Goal: Task Accomplishment & Management: Complete application form

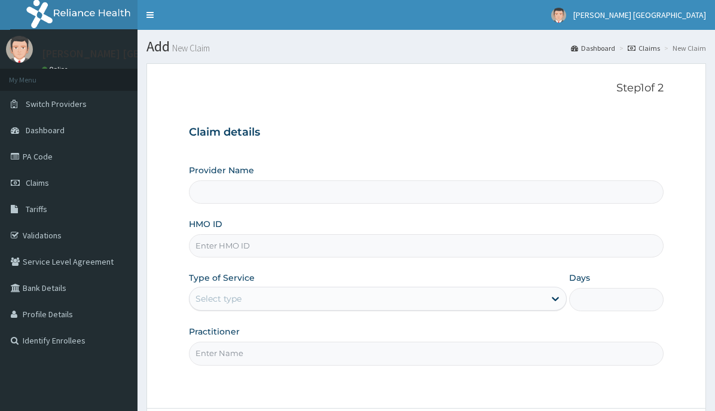
type input "[PERSON_NAME] [GEOGRAPHIC_DATA]"
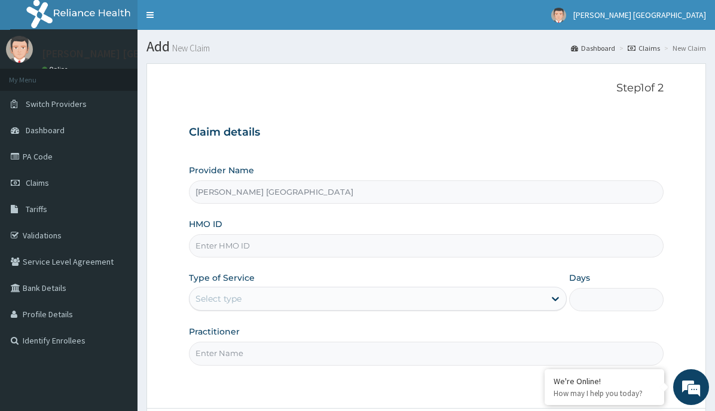
click at [286, 247] on input "HMO ID" at bounding box center [426, 245] width 475 height 23
click at [354, 250] on input "HMO ID" at bounding box center [426, 245] width 475 height 23
drag, startPoint x: 377, startPoint y: 189, endPoint x: 376, endPoint y: 179, distance: 10.2
click at [376, 181] on input "[PERSON_NAME] [GEOGRAPHIC_DATA]" at bounding box center [426, 192] width 475 height 23
click at [223, 187] on input "[PERSON_NAME] [GEOGRAPHIC_DATA]" at bounding box center [426, 192] width 475 height 23
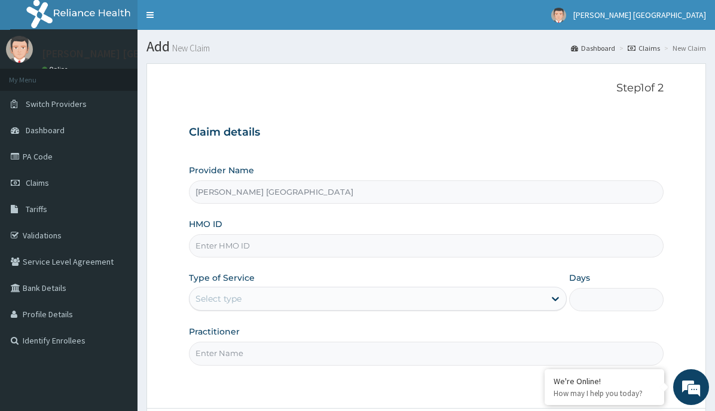
click at [219, 245] on input "HMO ID" at bounding box center [426, 245] width 475 height 23
type input "PHD/11317/A"
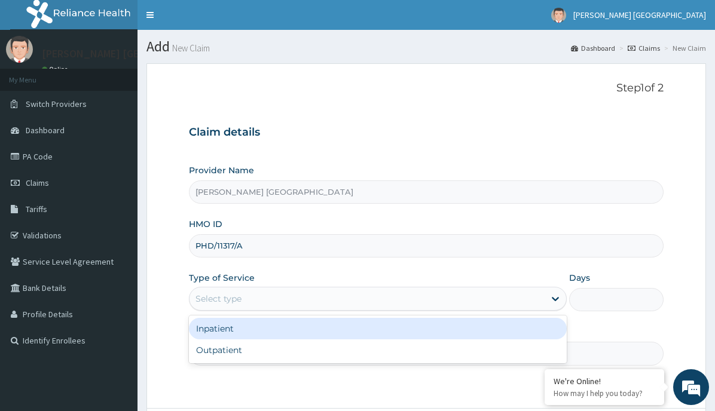
click at [248, 299] on div "Select type" at bounding box center [366, 298] width 355 height 19
click at [228, 328] on div "Inpatient" at bounding box center [378, 329] width 378 height 22
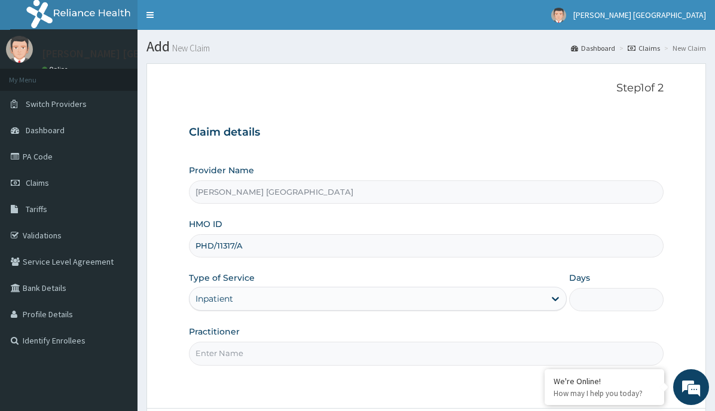
click at [273, 354] on input "Practitioner" at bounding box center [426, 353] width 475 height 23
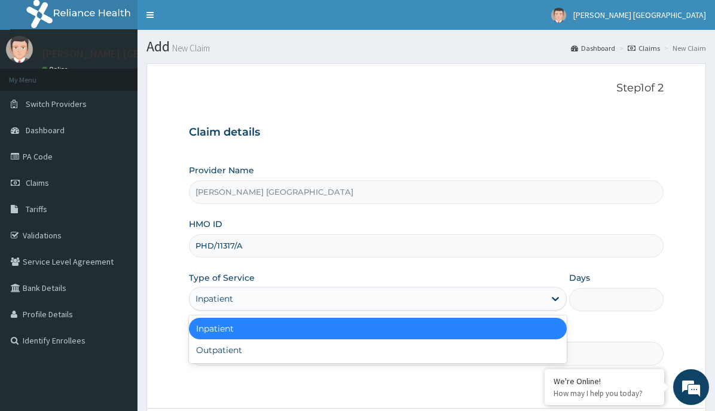
click at [259, 294] on div "Inpatient" at bounding box center [366, 298] width 355 height 19
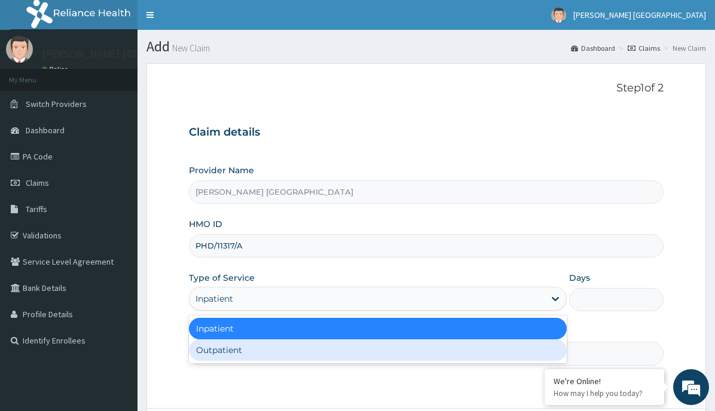
click at [229, 352] on div "Outpatient" at bounding box center [378, 351] width 378 height 22
type input "1"
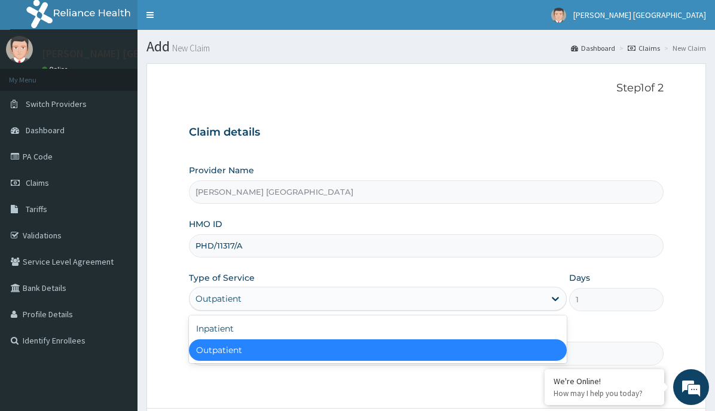
click at [298, 294] on div "Outpatient" at bounding box center [366, 298] width 355 height 19
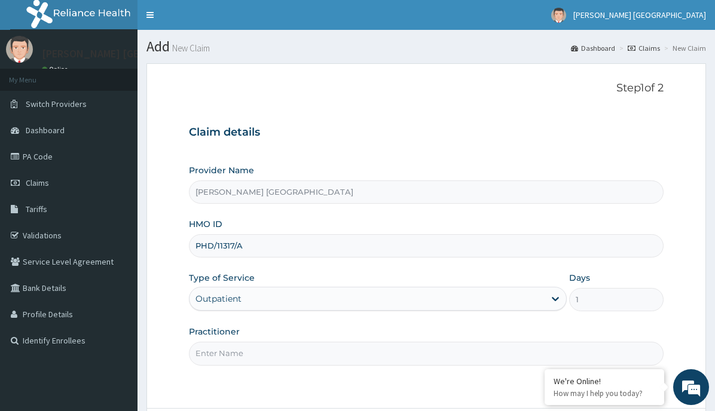
click at [255, 298] on div "Outpatient" at bounding box center [366, 298] width 355 height 19
click at [246, 351] on input "Practitioner" at bounding box center [426, 353] width 475 height 23
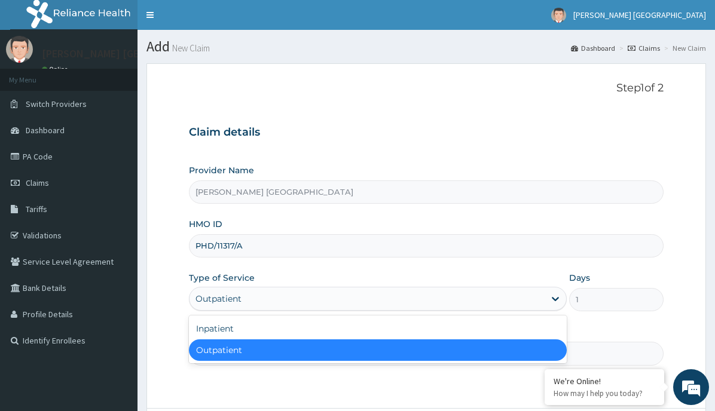
click at [256, 301] on div "Outpatient" at bounding box center [366, 298] width 355 height 19
click at [268, 348] on div "Inpatient Outpatient" at bounding box center [378, 340] width 378 height 48
click at [246, 348] on div "Outpatient" at bounding box center [378, 351] width 378 height 22
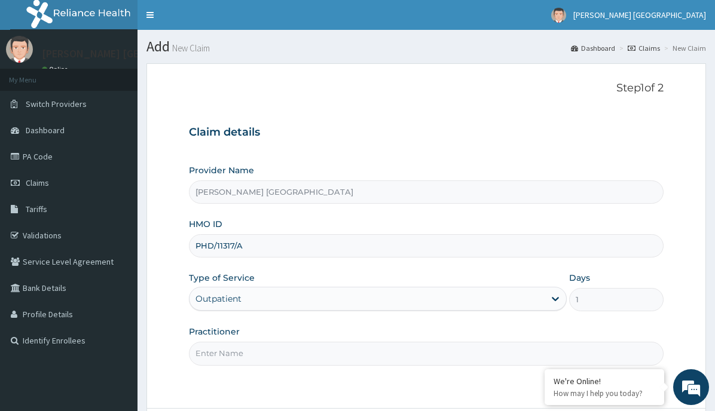
click at [256, 360] on input "Practitioner" at bounding box center [426, 353] width 475 height 23
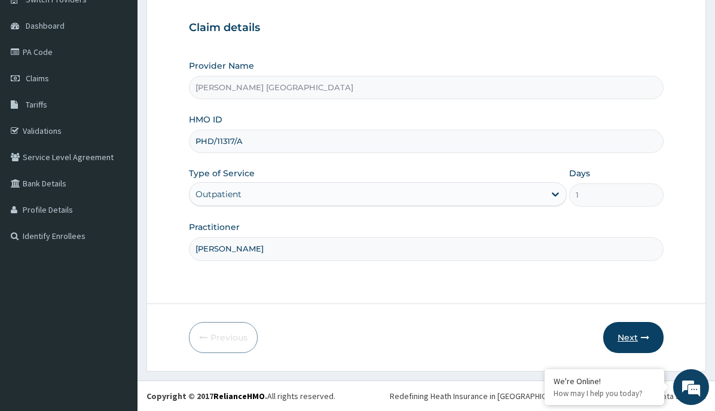
type input "[PERSON_NAME]"
click at [630, 336] on button "Next" at bounding box center [633, 337] width 60 height 31
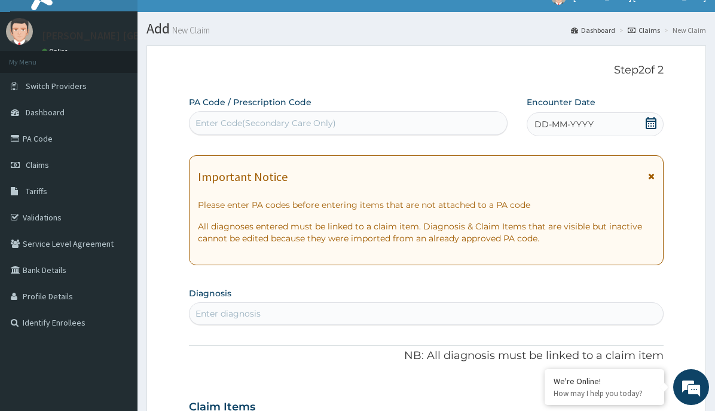
scroll to position [0, 0]
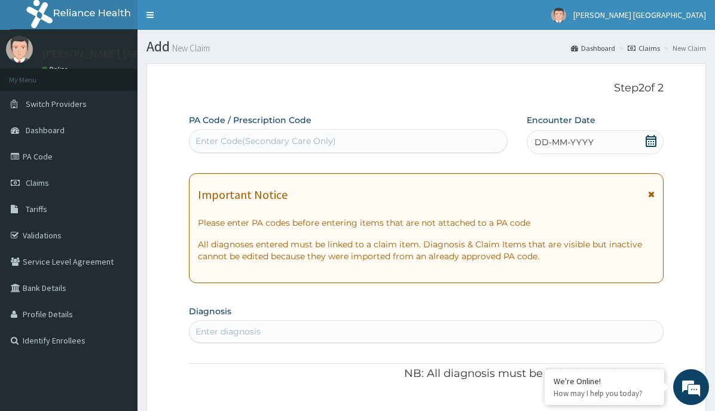
click at [243, 137] on div "Enter Code(Secondary Care Only)" at bounding box center [265, 141] width 140 height 12
click at [362, 145] on div "Enter Code(Secondary Care Only)" at bounding box center [347, 140] width 317 height 19
click at [356, 146] on div "Enter Code(Secondary Care Only)" at bounding box center [347, 140] width 317 height 19
click at [219, 137] on div "Enter Code(Secondary Care Only)" at bounding box center [265, 141] width 140 height 12
click at [298, 130] on div "Enter Code(Secondary Care Only)" at bounding box center [348, 141] width 319 height 24
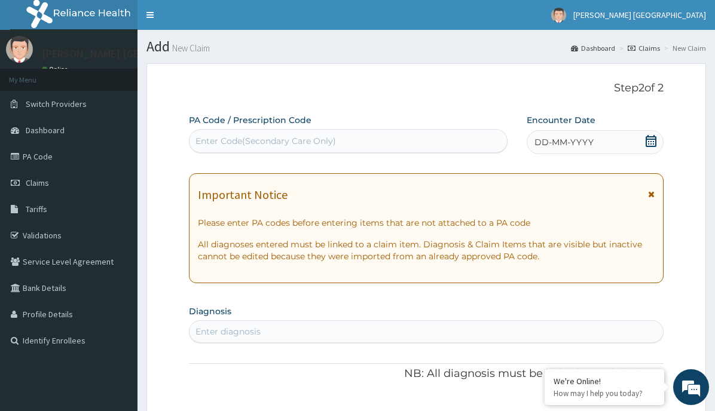
click at [267, 134] on div "Enter Code(Secondary Care Only)" at bounding box center [347, 140] width 317 height 19
click at [289, 126] on label "PA Code / Prescription Code" at bounding box center [250, 120] width 123 height 12
click at [285, 144] on div "Enter Code(Secondary Care Only)" at bounding box center [265, 141] width 140 height 12
click at [313, 142] on div "Enter Code(Secondary Care Only)" at bounding box center [265, 141] width 140 height 12
click at [295, 146] on div "Enter Code(Secondary Care Only)" at bounding box center [265, 141] width 140 height 12
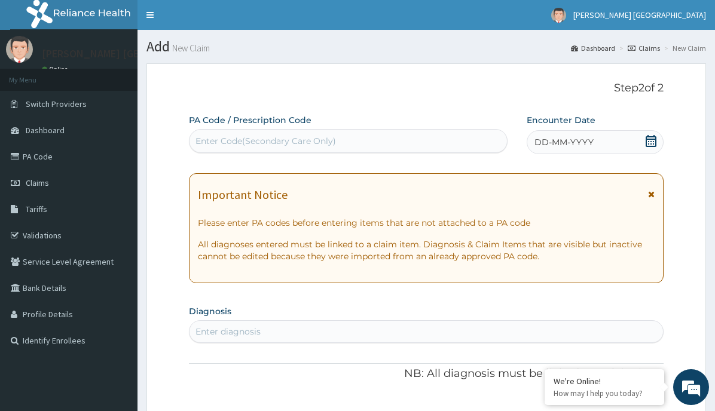
click at [305, 137] on div "Enter Code(Secondary Care Only)" at bounding box center [265, 141] width 140 height 12
click at [215, 140] on div "Enter Code(Secondary Care Only)" at bounding box center [265, 141] width 140 height 12
drag, startPoint x: 220, startPoint y: 141, endPoint x: 233, endPoint y: 137, distance: 13.6
click at [233, 137] on div "Enter Code(Secondary Care Only)" at bounding box center [265, 141] width 140 height 12
click at [266, 325] on div "Enter diagnosis" at bounding box center [425, 331] width 473 height 19
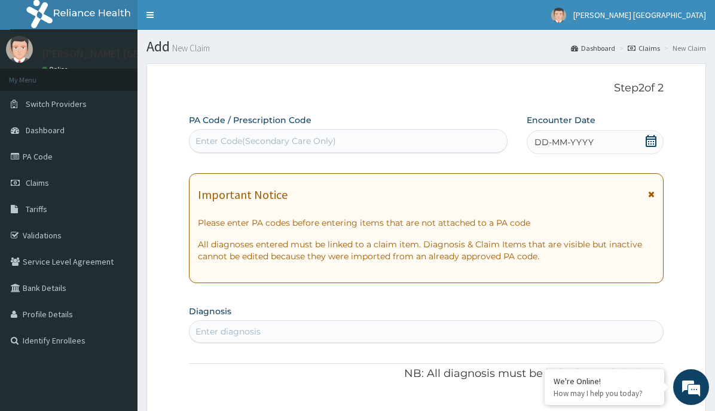
click at [267, 332] on div "Enter diagnosis" at bounding box center [425, 331] width 473 height 19
click at [267, 333] on div "Enter diagnosis" at bounding box center [425, 331] width 473 height 19
click at [616, 139] on div "DD-MM-YYYY" at bounding box center [595, 142] width 137 height 24
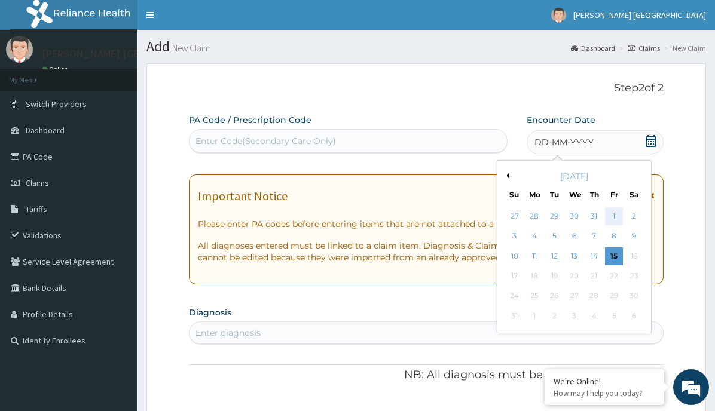
click at [615, 215] on div "1" at bounding box center [614, 216] width 18 height 18
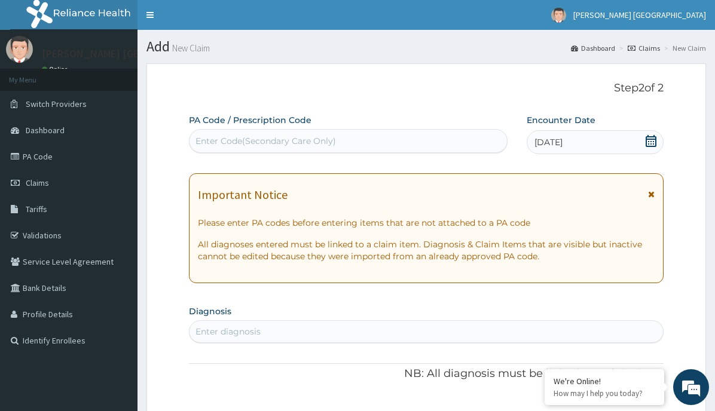
click at [347, 146] on div "Enter Code(Secondary Care Only)" at bounding box center [347, 140] width 317 height 19
click at [201, 131] on div "Enter Code(Secondary Care Only)" at bounding box center [348, 141] width 319 height 24
click at [238, 198] on h1 "Important Notice" at bounding box center [243, 194] width 90 height 13
click at [233, 335] on div "Enter diagnosis" at bounding box center [227, 332] width 65 height 12
click at [216, 134] on div "Enter Code(Secondary Care Only)" at bounding box center [347, 140] width 317 height 19
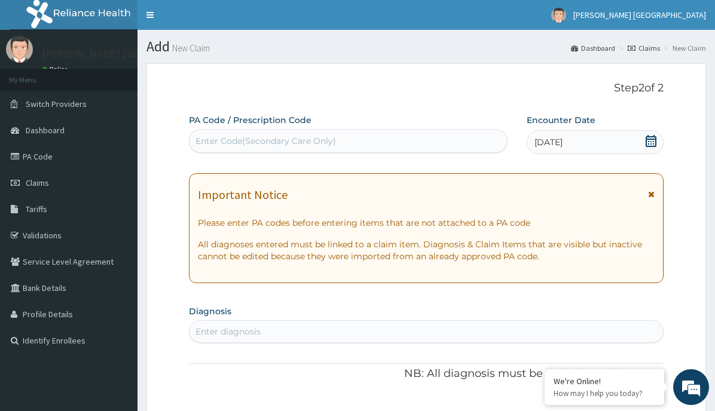
click at [218, 134] on div "Enter Code(Secondary Care Only)" at bounding box center [347, 140] width 317 height 19
click at [653, 192] on icon at bounding box center [651, 194] width 7 height 8
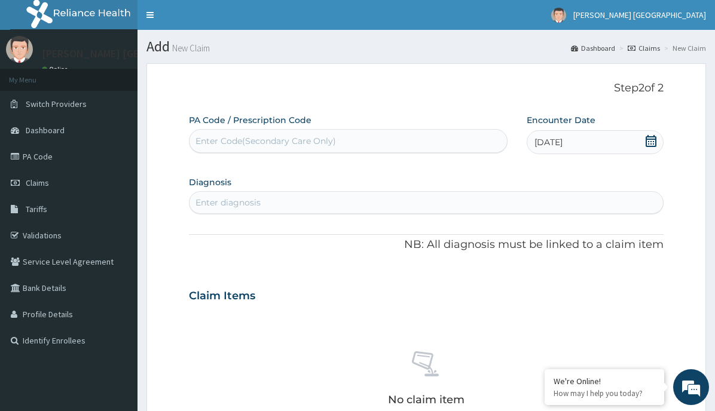
click at [225, 197] on div "Enter diagnosis" at bounding box center [227, 203] width 65 height 12
click at [234, 140] on div "Enter Code(Secondary Care Only)" at bounding box center [265, 141] width 140 height 12
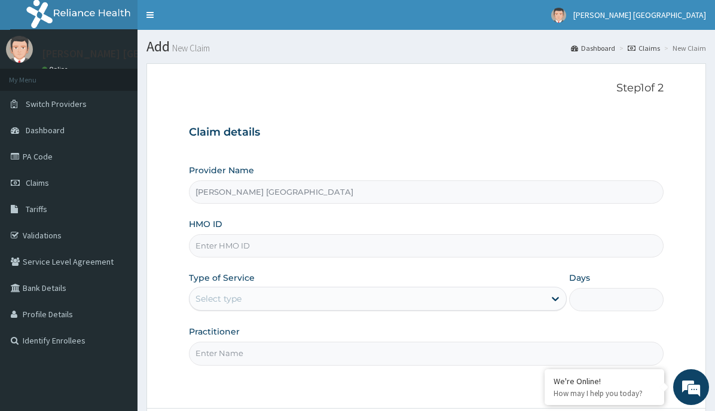
click at [246, 244] on input "HMO ID" at bounding box center [426, 245] width 475 height 23
click at [240, 247] on input "HMO ID" at bounding box center [426, 245] width 475 height 23
click at [265, 251] on input "HMO ID" at bounding box center [426, 245] width 475 height 23
type input "EPF/1014/E"
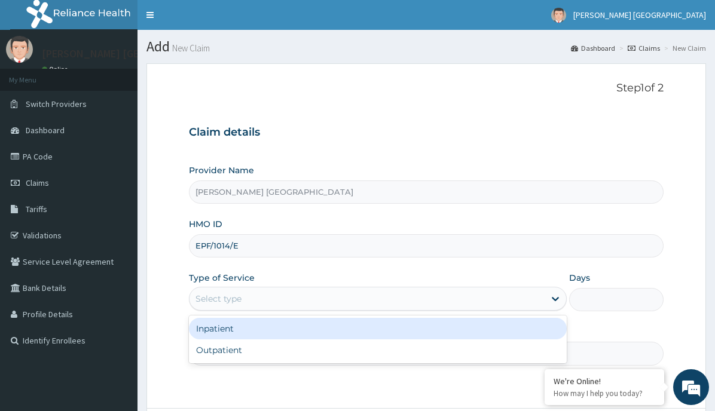
click at [238, 300] on div "Select type" at bounding box center [218, 299] width 46 height 12
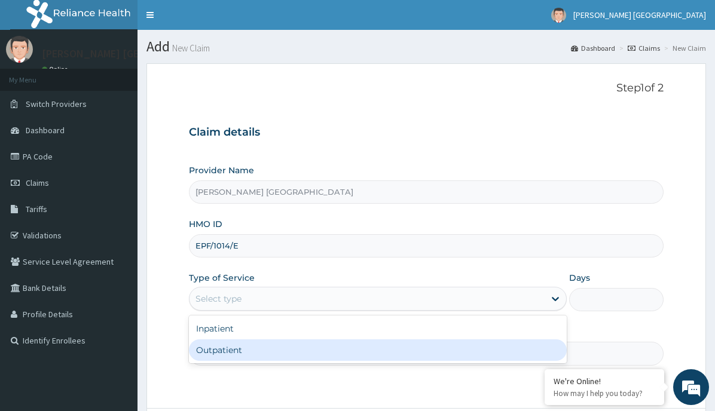
click at [224, 352] on div "Outpatient" at bounding box center [378, 351] width 378 height 22
type input "1"
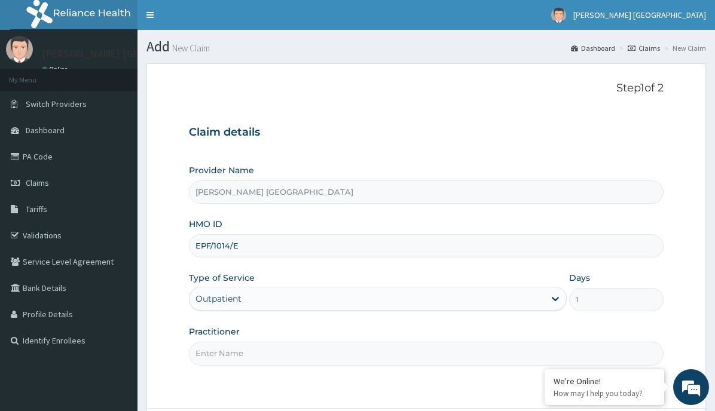
click at [219, 354] on input "Practitioner" at bounding box center [426, 353] width 475 height 23
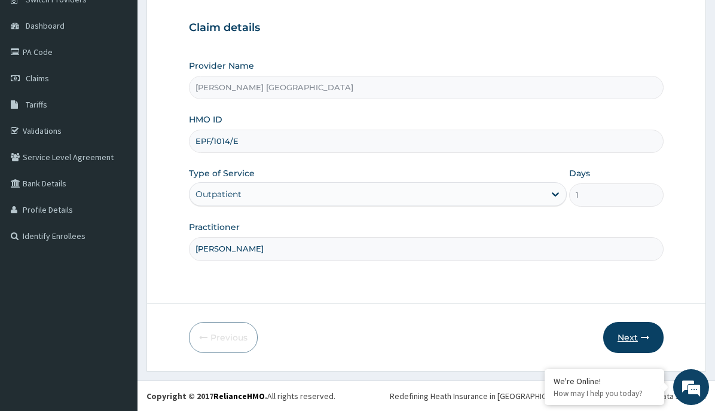
type input "[PERSON_NAME]"
click at [638, 341] on button "Next" at bounding box center [633, 337] width 60 height 31
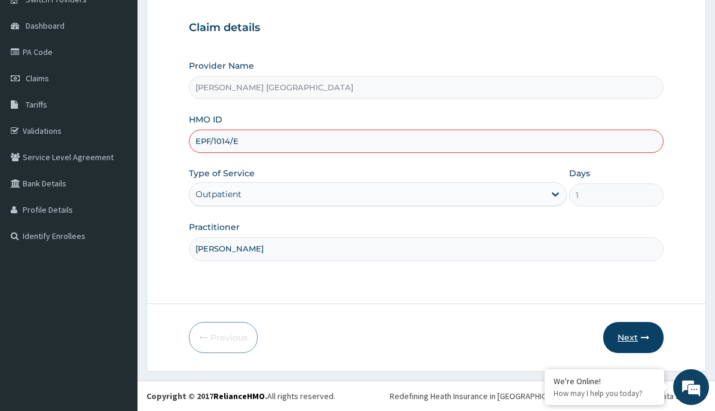
click at [631, 338] on button "Next" at bounding box center [633, 337] width 60 height 31
click at [640, 334] on button "Next" at bounding box center [633, 337] width 60 height 31
click at [649, 337] on button "Next" at bounding box center [633, 337] width 60 height 31
click at [226, 139] on input "EPF/1014/E" at bounding box center [426, 141] width 475 height 23
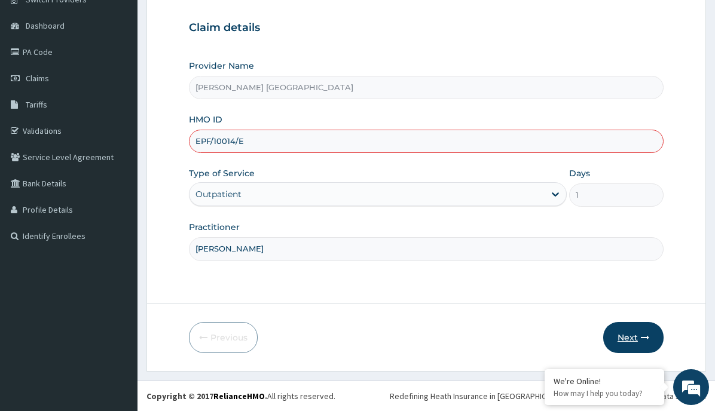
type input "EPF/10014/E"
click at [631, 339] on button "Next" at bounding box center [633, 337] width 60 height 31
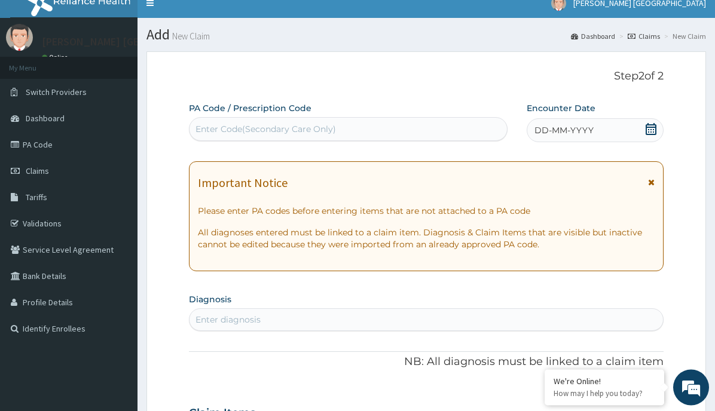
scroll to position [0, 0]
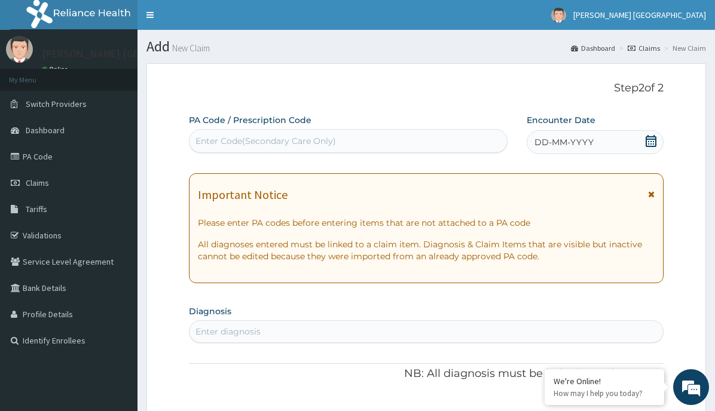
click at [241, 133] on div "Enter Code(Secondary Care Only)" at bounding box center [347, 140] width 317 height 19
click at [585, 145] on span "DD-MM-YYYY" at bounding box center [563, 142] width 59 height 12
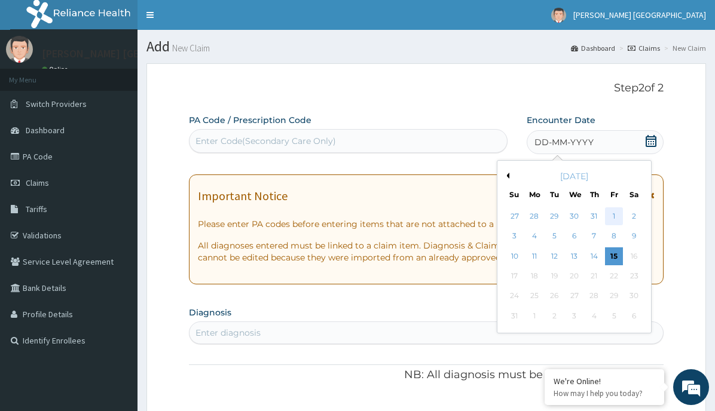
click at [614, 215] on div "1" at bounding box center [614, 216] width 18 height 18
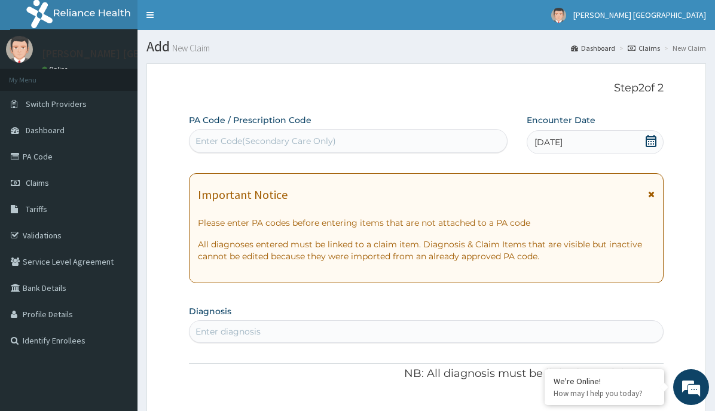
click at [254, 135] on div "Enter Code(Secondary Care Only)" at bounding box center [347, 140] width 317 height 19
click at [224, 146] on div "Enter Code(Secondary Care Only)" at bounding box center [265, 141] width 140 height 12
click at [240, 337] on div "Enter diagnosis" at bounding box center [227, 332] width 65 height 12
click at [202, 323] on div "Enter diagnosis" at bounding box center [425, 331] width 473 height 19
click at [225, 335] on div "Enter diagnosis" at bounding box center [227, 332] width 65 height 12
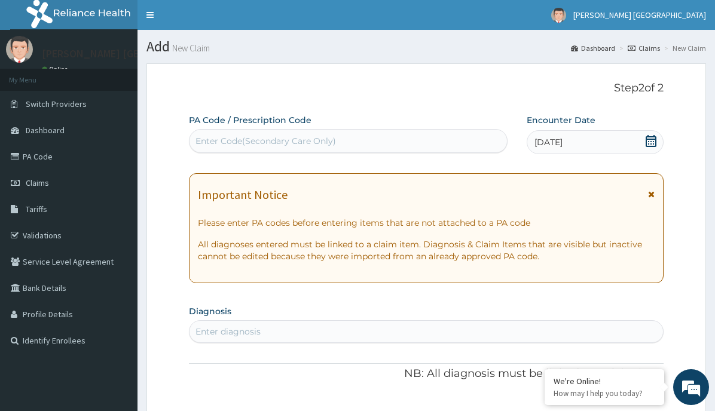
click at [226, 335] on div "Enter diagnosis" at bounding box center [227, 332] width 65 height 12
click at [227, 335] on div "Enter diagnosis" at bounding box center [227, 332] width 65 height 12
click at [278, 140] on div "Enter Code(Secondary Care Only)" at bounding box center [265, 141] width 140 height 12
click at [343, 148] on div "Enter Code(Secondary Care Only)" at bounding box center [347, 140] width 317 height 19
click at [205, 137] on div "Enter Code(Secondary Care Only)" at bounding box center [265, 141] width 140 height 12
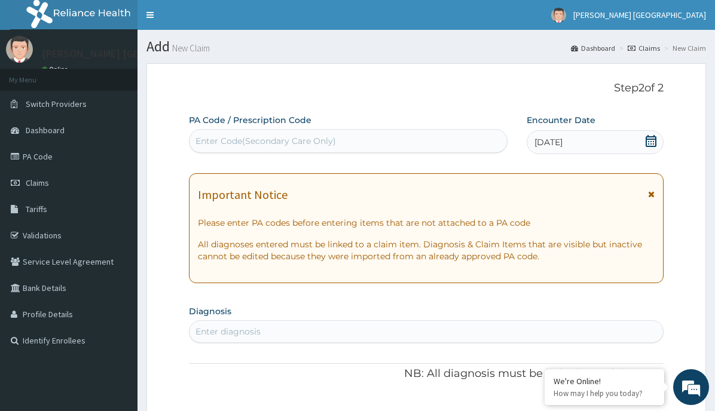
click at [200, 143] on div "Enter Code(Secondary Care Only)" at bounding box center [265, 141] width 140 height 12
drag, startPoint x: 277, startPoint y: 140, endPoint x: 190, endPoint y: 141, distance: 87.3
click at [190, 141] on div "Enter Code(Secondary Care Only)" at bounding box center [347, 140] width 317 height 19
click at [196, 138] on div "Enter Code(Secondary Care Only)" at bounding box center [265, 141] width 140 height 12
click at [215, 136] on div "Enter Code(Secondary Care Only)" at bounding box center [265, 141] width 140 height 12
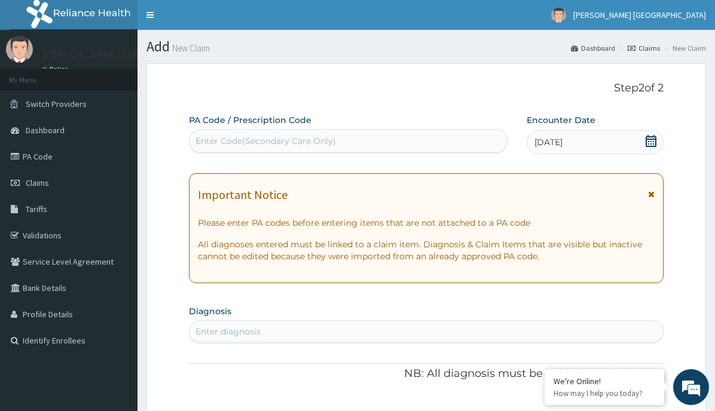
click at [252, 140] on div "Enter Code(Secondary Care Only)" at bounding box center [265, 141] width 140 height 12
click at [206, 138] on div "Enter Code(Secondary Care Only)" at bounding box center [265, 141] width 140 height 12
drag, startPoint x: 200, startPoint y: 140, endPoint x: 346, endPoint y: 141, distance: 145.8
click at [346, 141] on div "Enter Code(Secondary Care Only)" at bounding box center [347, 140] width 317 height 19
drag, startPoint x: 347, startPoint y: 141, endPoint x: 194, endPoint y: 129, distance: 153.5
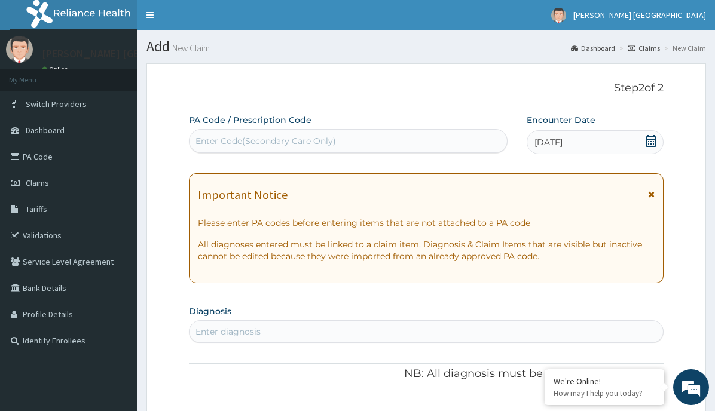
click at [189, 131] on div "Use Up and Down to choose options, press Enter to select the currently focused …" at bounding box center [348, 141] width 319 height 24
click at [261, 137] on div "Enter Code(Secondary Care Only)" at bounding box center [265, 141] width 140 height 12
click at [647, 138] on icon at bounding box center [651, 141] width 12 height 12
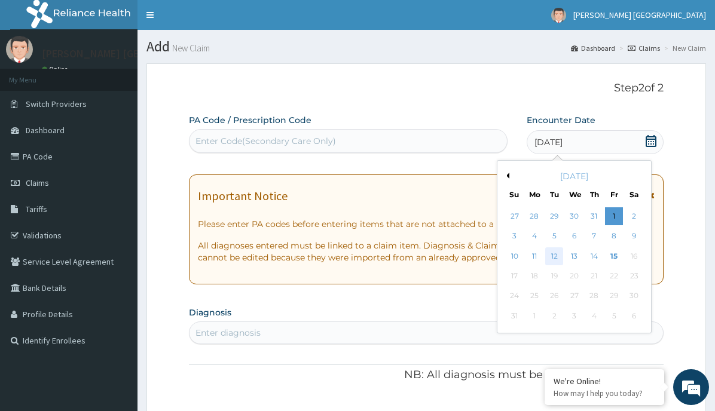
click at [556, 259] on div "12" at bounding box center [555, 256] width 18 height 18
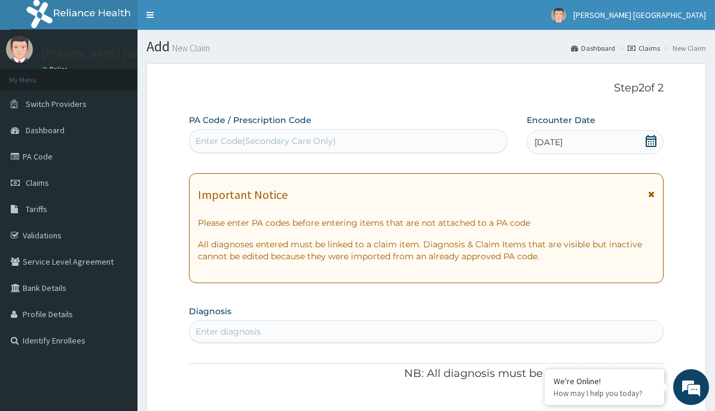
click at [273, 198] on h1 "Important Notice" at bounding box center [243, 194] width 90 height 13
drag, startPoint x: 233, startPoint y: 231, endPoint x: 305, endPoint y: 179, distance: 89.1
click at [305, 179] on div "Important Notice Please enter PA codes before entering items that are not attac…" at bounding box center [426, 228] width 475 height 110
click at [235, 226] on p "Please enter PA codes before entering items that are not attached to a PA code" at bounding box center [426, 223] width 457 height 12
click at [223, 330] on div "Enter diagnosis" at bounding box center [227, 332] width 65 height 12
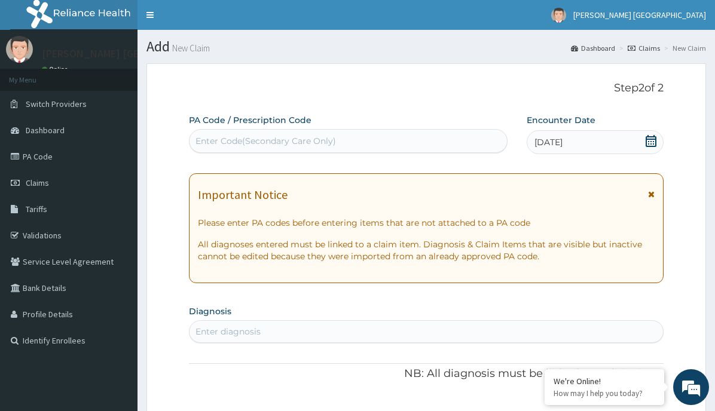
scroll to position [183, 0]
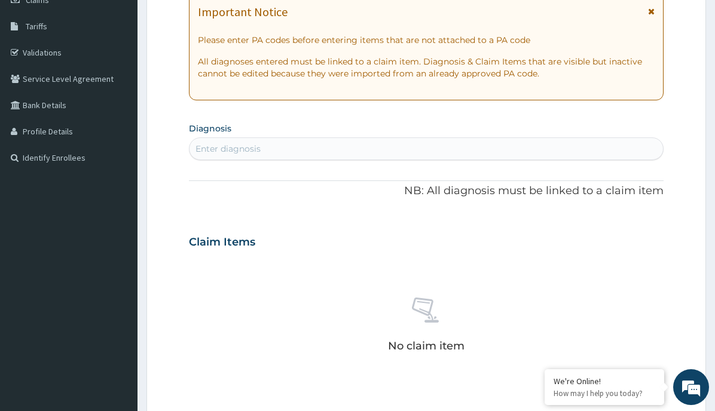
click at [306, 142] on div "Enter diagnosis" at bounding box center [425, 148] width 473 height 19
drag, startPoint x: 307, startPoint y: 142, endPoint x: 170, endPoint y: 144, distance: 136.9
click at [170, 144] on form "Step 2 of 2 PA Code / Prescription Code Enter Code(Secondary Care Only) Encount…" at bounding box center [425, 258] width 559 height 756
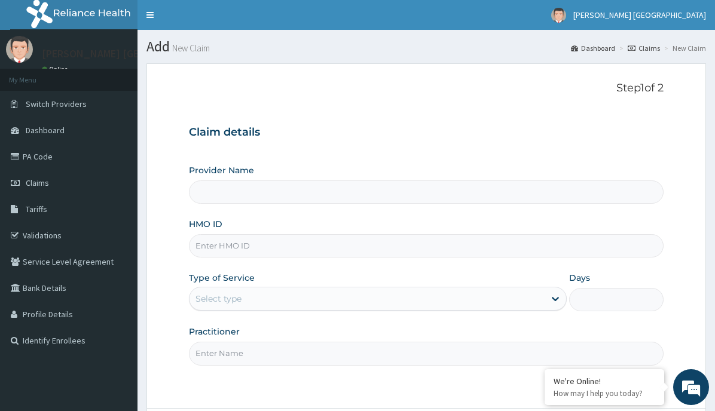
type input "[PERSON_NAME] [GEOGRAPHIC_DATA]"
click at [252, 238] on input "HMO ID" at bounding box center [426, 245] width 475 height 23
type input "e"
type input "EPF/10014/E"
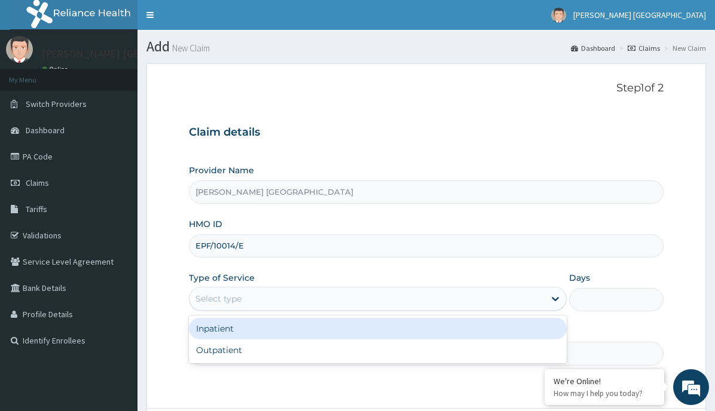
click at [219, 292] on div "Select type" at bounding box center [366, 298] width 355 height 19
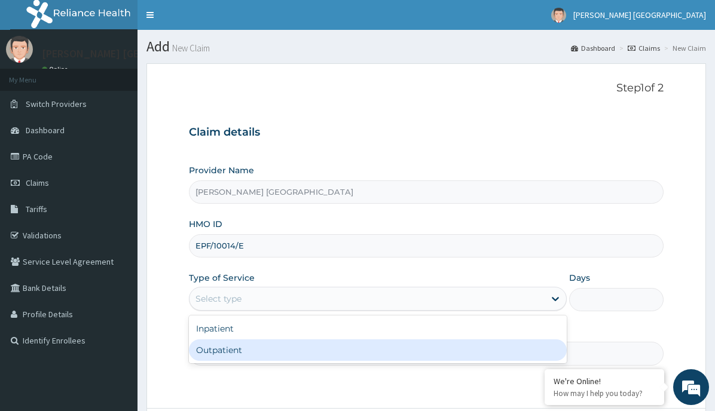
click at [243, 348] on div "Outpatient" at bounding box center [378, 351] width 378 height 22
type input "1"
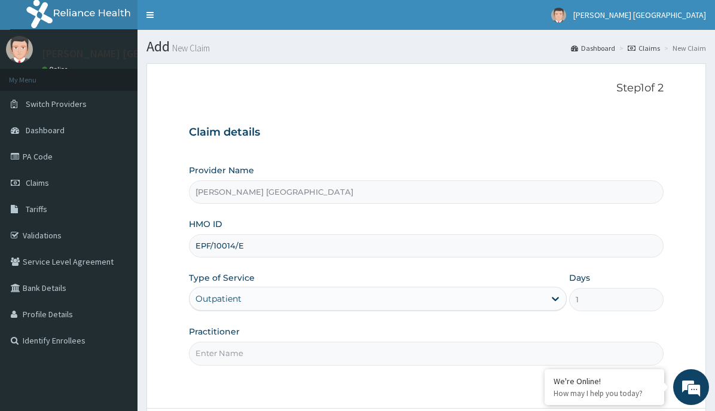
click at [246, 350] on input "Practitioner" at bounding box center [426, 353] width 475 height 23
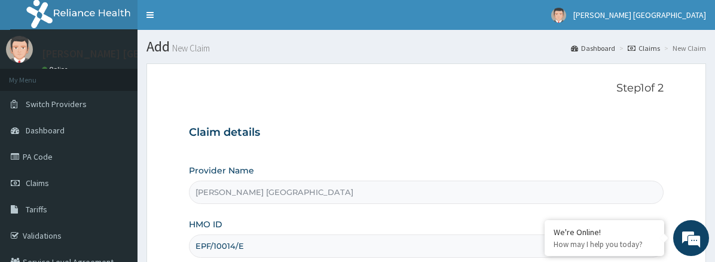
scroll to position [97, 0]
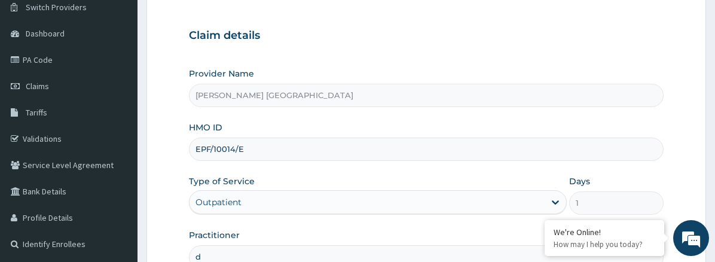
type input "d"
click at [673, 244] on div "We're Online! How may I help you today?" at bounding box center [691, 238] width 36 height 36
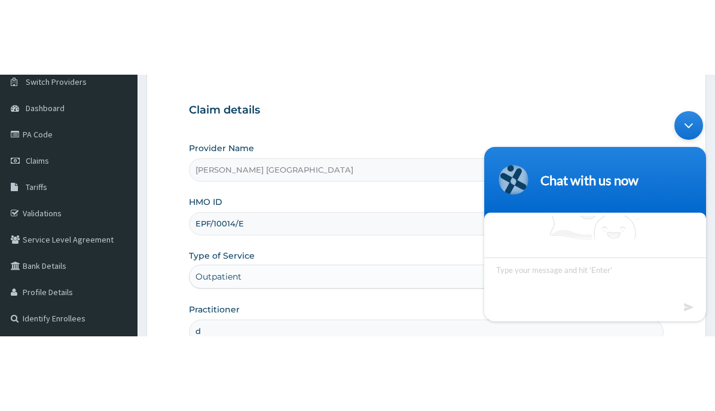
scroll to position [48, 0]
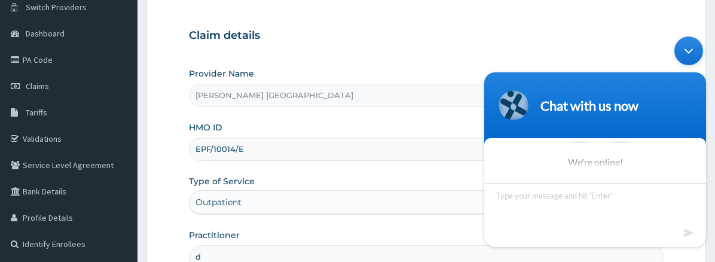
drag, startPoint x: 324, startPoint y: 173, endPoint x: 351, endPoint y: 164, distance: 28.9
click at [324, 173] on div "Provider Name DE-ROCA MISSION HOSPITAL HMO ID EPF/10014/E Type of Service Outpa…" at bounding box center [426, 168] width 475 height 201
click at [351, 164] on div "Provider Name DE-ROCA MISSION HOSPITAL HMO ID EPF/10014/E Type of Service Outpa…" at bounding box center [426, 168] width 475 height 201
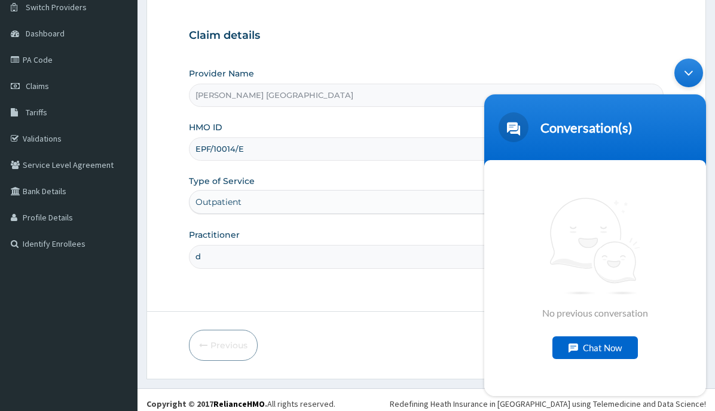
click at [237, 265] on input "d" at bounding box center [426, 256] width 475 height 23
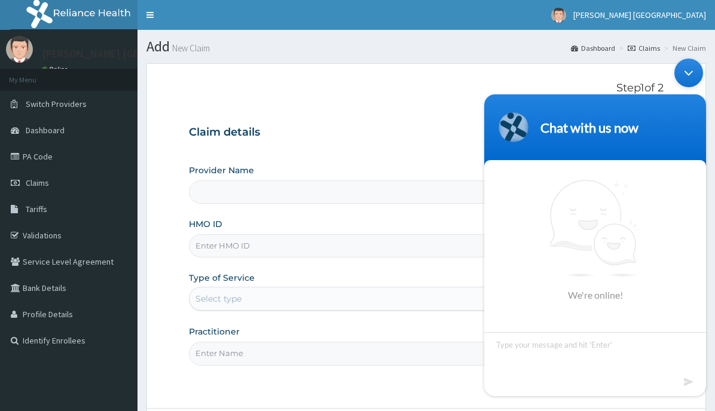
type input "[PERSON_NAME] [GEOGRAPHIC_DATA]"
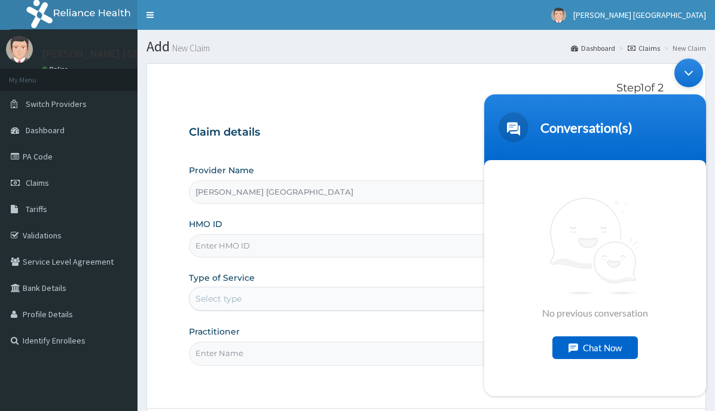
click at [684, 131] on div "Conversation(s)" at bounding box center [594, 127] width 207 height 30
click at [683, 122] on div "Conversation(s)" at bounding box center [594, 127] width 207 height 30
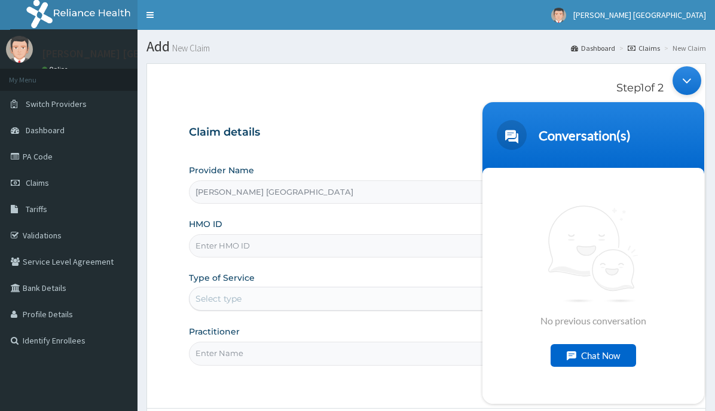
drag, startPoint x: 700, startPoint y: 123, endPoint x: 891, endPoint y: 327, distance: 279.5
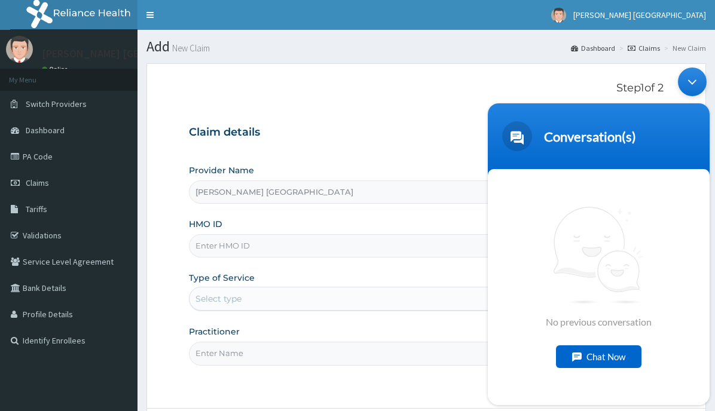
drag, startPoint x: 514, startPoint y: 165, endPoint x: 526, endPoint y: 144, distance: 24.1
click at [526, 144] on header "Conversation(s)" at bounding box center [599, 139] width 222 height 72
drag, startPoint x: 665, startPoint y: 175, endPoint x: 499, endPoint y: 124, distance: 173.0
click at [499, 169] on section "No previous conversation Chat Now" at bounding box center [599, 287] width 222 height 236
click at [582, 213] on span "No previous conversation" at bounding box center [599, 266] width 106 height 121
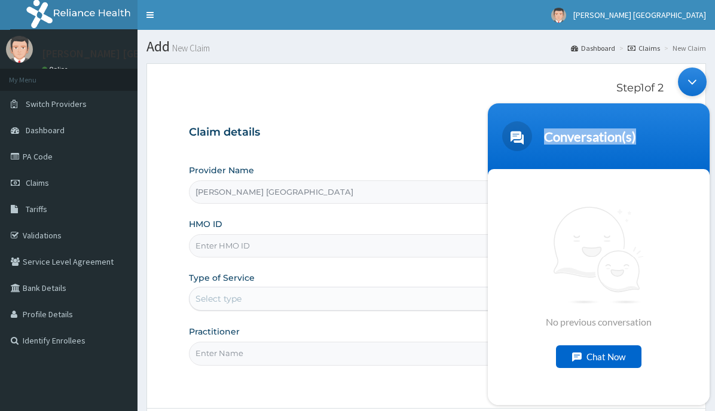
click at [574, 234] on span "No previous conversation" at bounding box center [599, 266] width 106 height 121
drag, startPoint x: 521, startPoint y: 218, endPoint x: 531, endPoint y: 161, distance: 57.0
click at [531, 169] on section "No previous conversation Chat Now" at bounding box center [599, 287] width 222 height 236
drag, startPoint x: 506, startPoint y: 172, endPoint x: 668, endPoint y: 134, distance: 166.9
click at [527, 193] on div "No previous conversation Chat Now" at bounding box center [599, 287] width 222 height 236
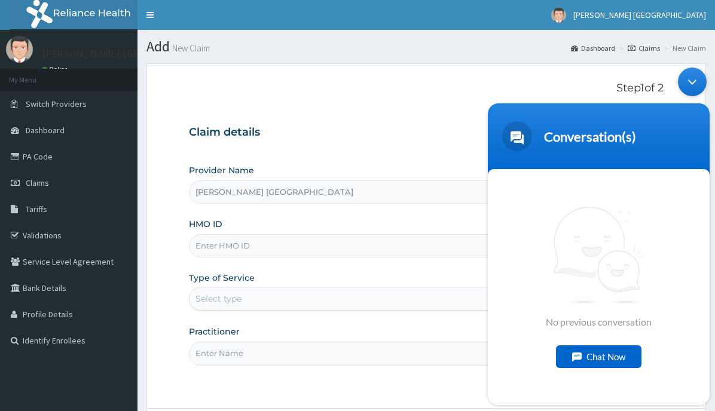
click at [698, 126] on div "Conversation(s)" at bounding box center [598, 136] width 207 height 30
click at [709, 112] on body "Conversation(s) We're online! No previous conversation Chat Now Conversation(s)" at bounding box center [599, 237] width 234 height 350
drag, startPoint x: 700, startPoint y: 123, endPoint x: 708, endPoint y: 119, distance: 9.1
click at [700, 123] on div "Conversation(s)" at bounding box center [598, 136] width 207 height 30
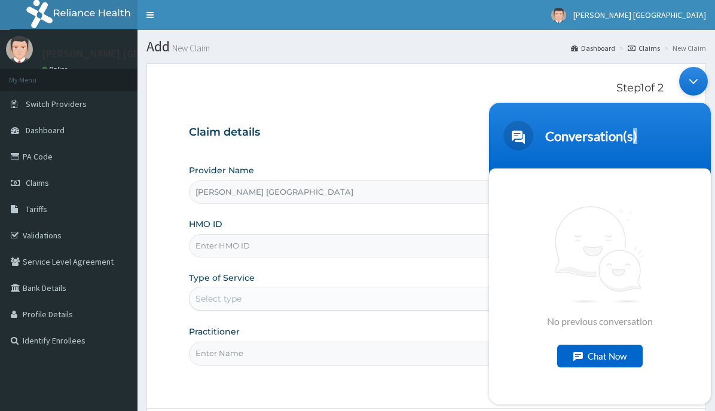
click at [584, 255] on span "No previous conversation" at bounding box center [600, 266] width 106 height 121
click at [546, 184] on div "No previous conversation Chat Now" at bounding box center [600, 287] width 222 height 236
drag, startPoint x: 538, startPoint y: 282, endPoint x: 545, endPoint y: 275, distance: 9.3
click at [539, 281] on div "No previous conversation Chat Now" at bounding box center [600, 287] width 222 height 236
click at [704, 143] on header "Conversation(s)" at bounding box center [600, 139] width 222 height 72
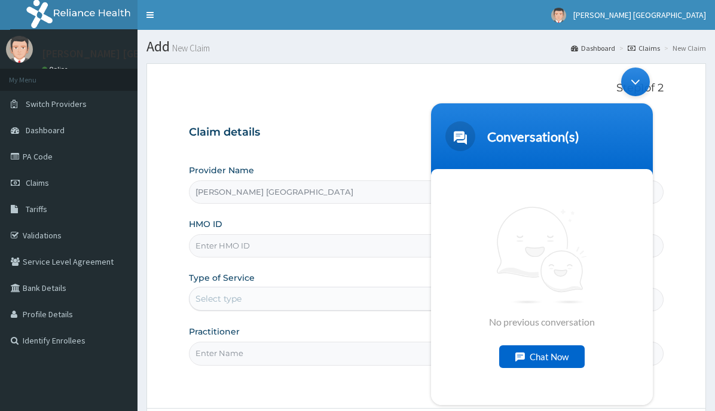
drag, startPoint x: 650, startPoint y: 107, endPoint x: 637, endPoint y: 95, distance: 17.8
click at [635, 84] on div "Minimize live chat window" at bounding box center [635, 82] width 29 height 29
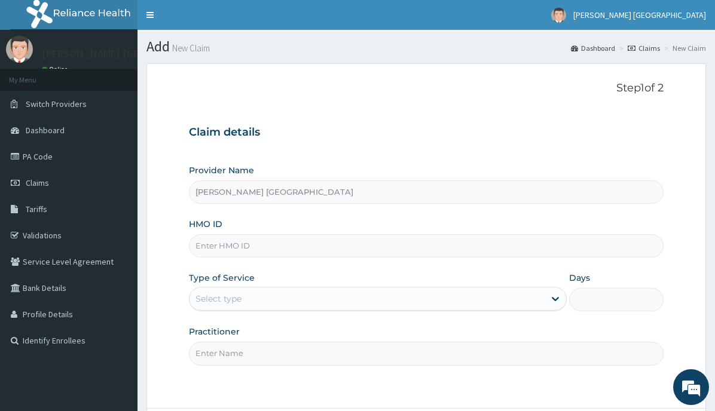
click at [229, 243] on input "HMO ID" at bounding box center [426, 245] width 475 height 23
type input "e"
type input "EPF/10014/E"
click at [239, 299] on div "Select type" at bounding box center [218, 299] width 46 height 12
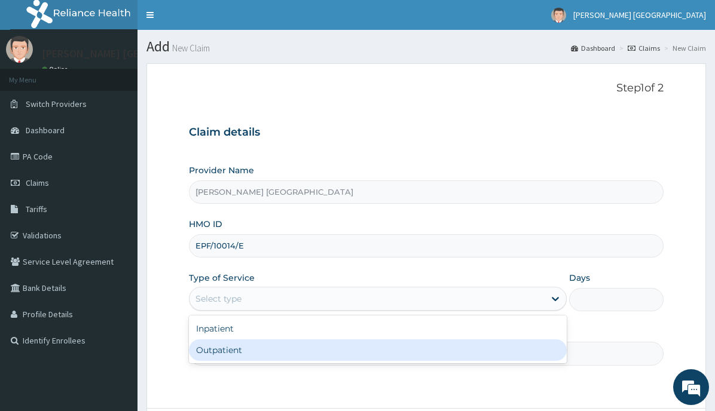
click at [234, 354] on div "Outpatient" at bounding box center [378, 351] width 378 height 22
type input "1"
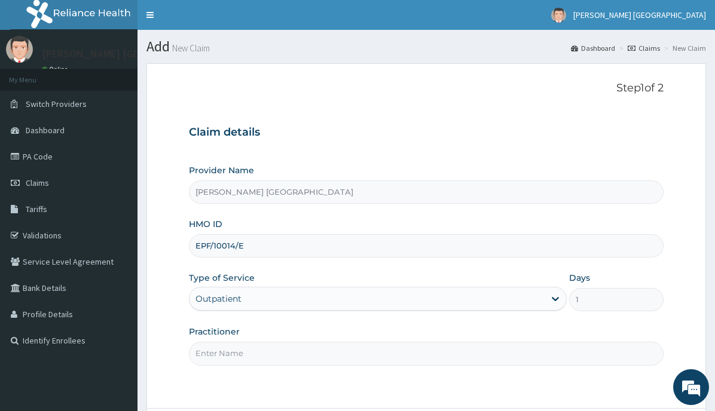
click at [233, 354] on input "Practitioner" at bounding box center [426, 353] width 475 height 23
type input "d"
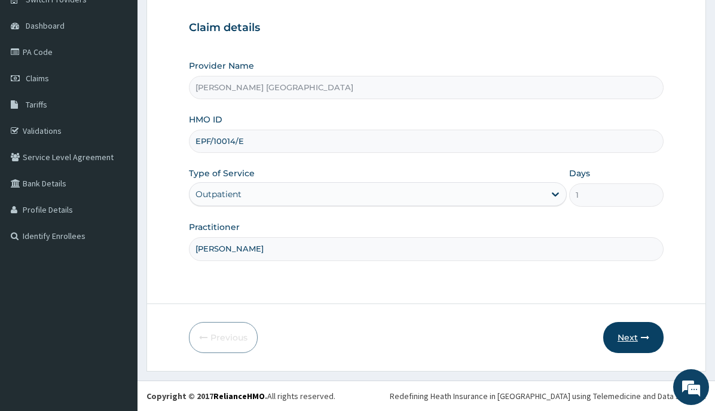
type input "[PERSON_NAME]"
click at [616, 334] on button "Next" at bounding box center [633, 337] width 60 height 31
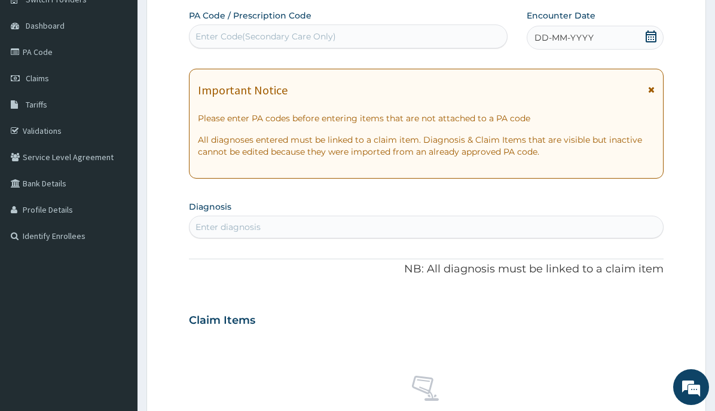
scroll to position [0, 0]
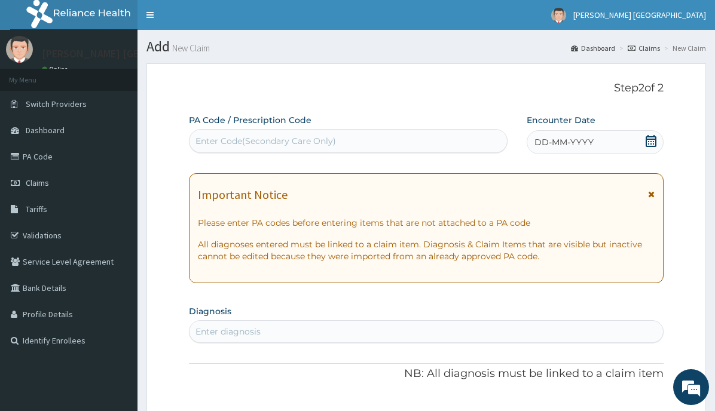
click at [597, 142] on div "DD-MM-YYYY" at bounding box center [595, 142] width 137 height 24
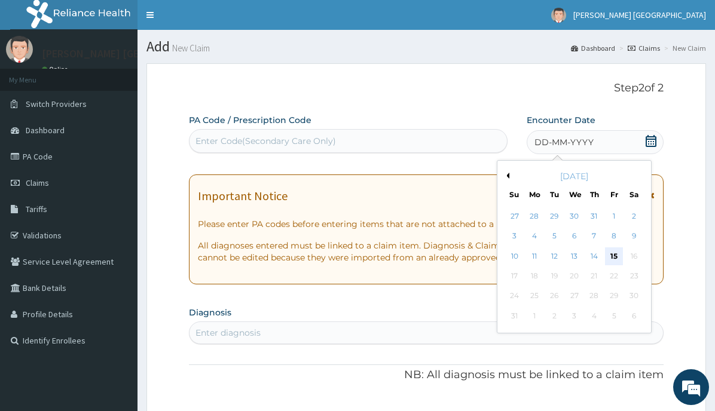
click at [615, 258] on div "15" at bounding box center [614, 256] width 18 height 18
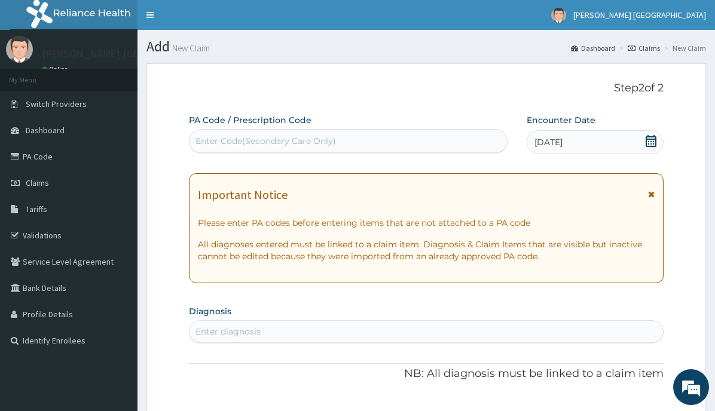
click at [233, 333] on div "Enter diagnosis" at bounding box center [227, 332] width 65 height 12
click at [401, 330] on div "Enter diagnosis" at bounding box center [425, 331] width 473 height 19
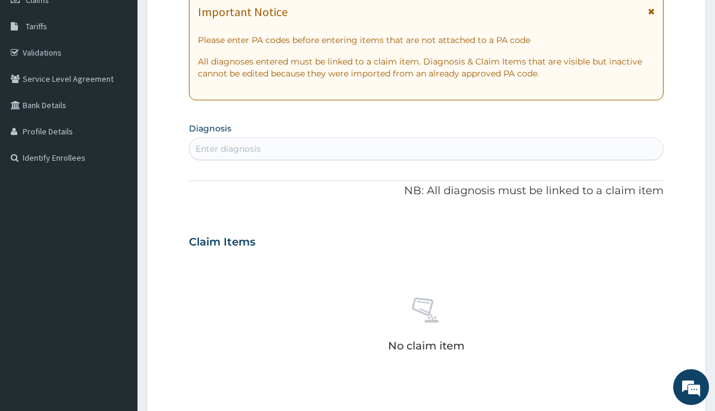
click at [226, 148] on div "Enter diagnosis" at bounding box center [227, 149] width 65 height 12
click at [226, 149] on div "Enter diagnosis" at bounding box center [227, 149] width 65 height 12
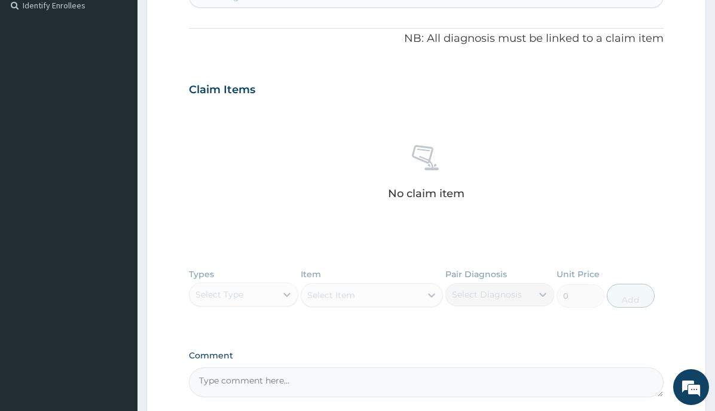
scroll to position [305, 0]
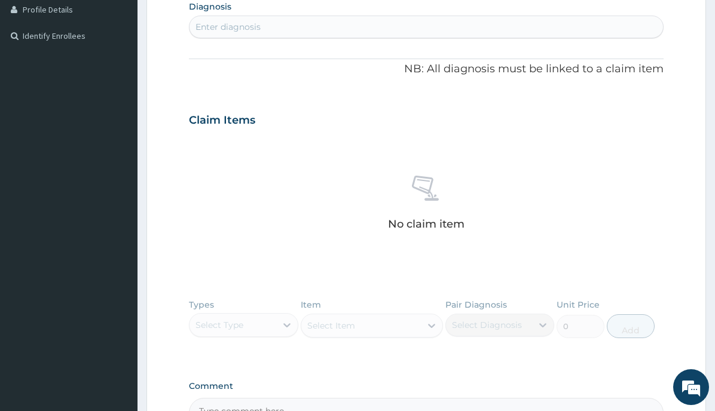
click at [293, 314] on div "Types Select Type Item Select Item Pair Diagnosis Select Diagnosis Unit Price 0…" at bounding box center [426, 327] width 475 height 69
click at [292, 325] on div "Types Select Type Item Select Item Pair Diagnosis Select Diagnosis Unit Price 0…" at bounding box center [426, 327] width 475 height 69
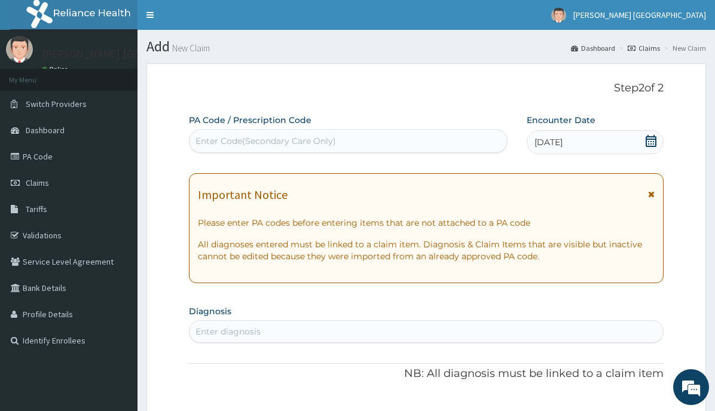
click at [354, 142] on div "Enter Code(Secondary Care Only)" at bounding box center [347, 140] width 317 height 19
drag, startPoint x: 354, startPoint y: 142, endPoint x: 210, endPoint y: 148, distance: 143.6
click at [210, 148] on div "Enter Code(Secondary Care Only)" at bounding box center [347, 140] width 317 height 19
click at [210, 140] on div "Enter Code(Secondary Care Only)" at bounding box center [265, 141] width 140 height 12
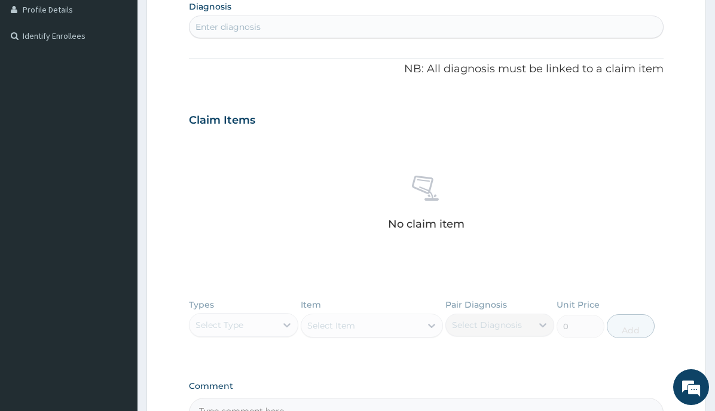
scroll to position [447, 0]
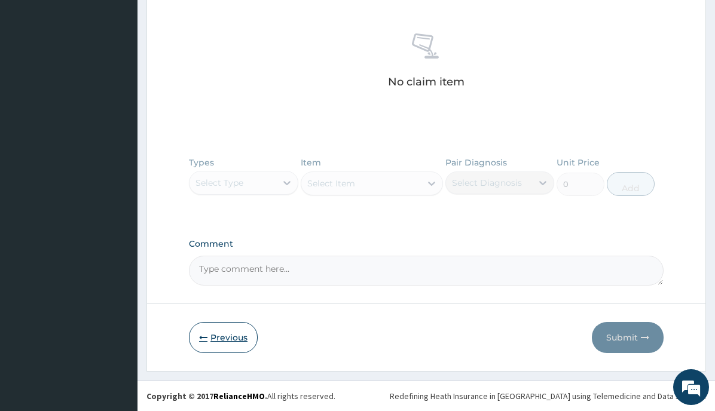
click at [233, 341] on button "Previous" at bounding box center [223, 337] width 69 height 31
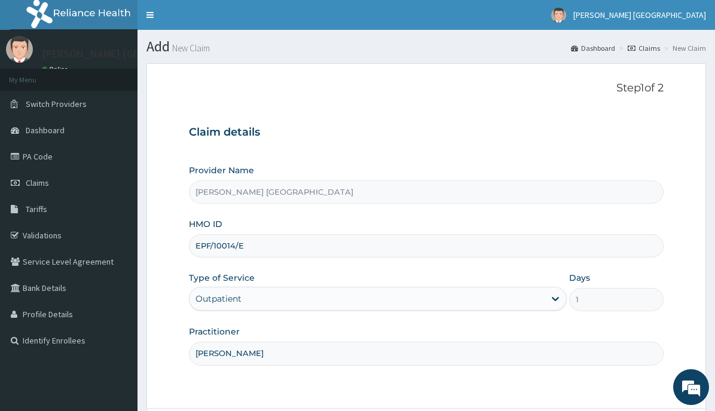
scroll to position [105, 0]
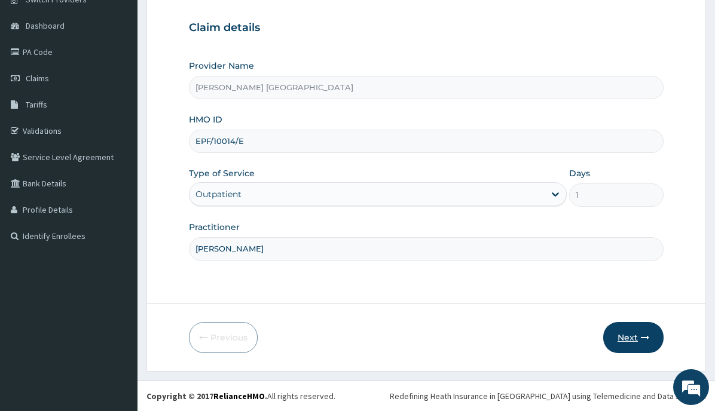
click at [627, 344] on button "Next" at bounding box center [633, 337] width 60 height 31
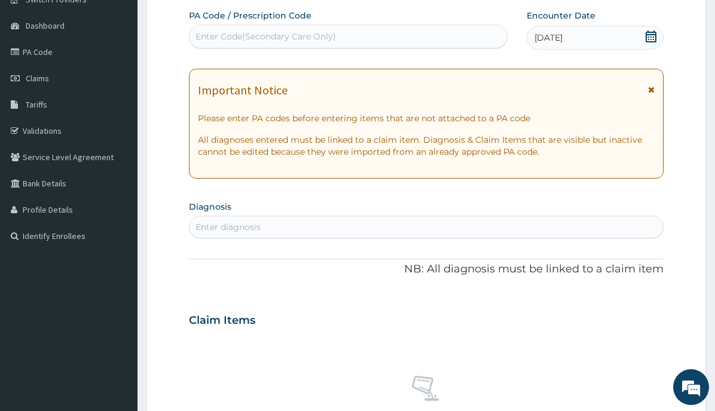
scroll to position [0, 0]
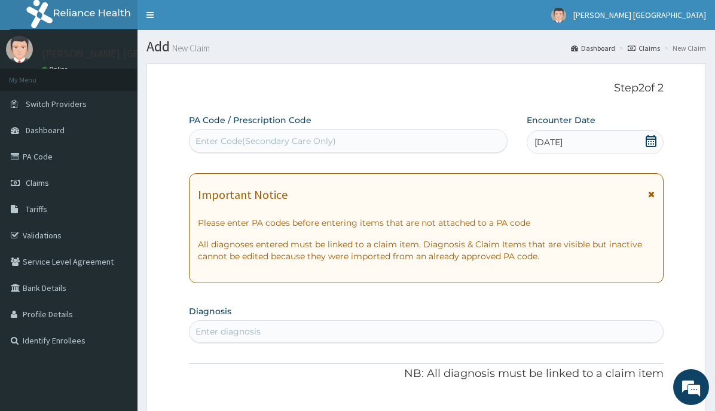
click at [652, 193] on icon at bounding box center [651, 194] width 7 height 8
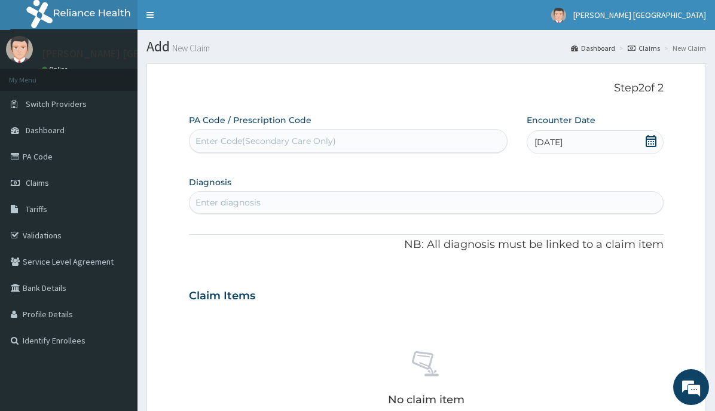
click at [313, 210] on div "Enter diagnosis" at bounding box center [425, 202] width 473 height 19
click at [264, 199] on div "Enter diagnosis" at bounding box center [425, 202] width 473 height 19
click at [189, 122] on form "Step 2 of 2 PA Code / Prescription Code Enter Code(Secondary Care Only) Encount…" at bounding box center [425, 376] width 559 height 626
click at [219, 146] on div "Enter Code(Secondary Care Only)" at bounding box center [265, 141] width 140 height 12
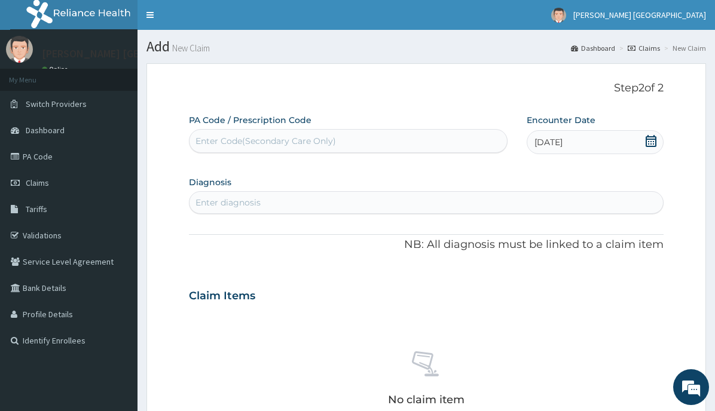
click at [216, 138] on div "Enter Code(Secondary Care Only)" at bounding box center [265, 141] width 140 height 12
click at [236, 201] on div "Enter diagnosis" at bounding box center [227, 203] width 65 height 12
click at [238, 201] on div "Enter diagnosis" at bounding box center [227, 203] width 65 height 12
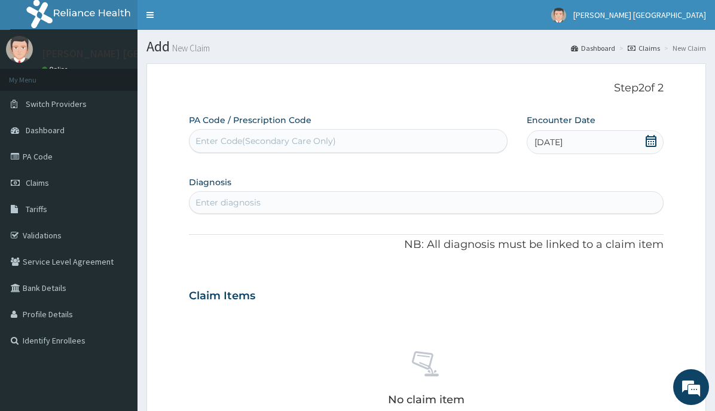
click at [238, 201] on div "Enter diagnosis" at bounding box center [227, 203] width 65 height 12
click at [239, 201] on div "Enter diagnosis" at bounding box center [227, 203] width 65 height 12
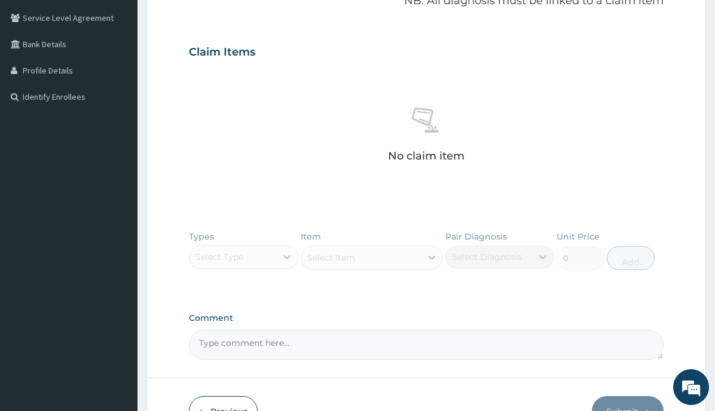
click at [250, 313] on div "Types Select Type Item Select Item Pair Diagnosis Select Diagnosis Unit Price 0…" at bounding box center [426, 336] width 475 height 47
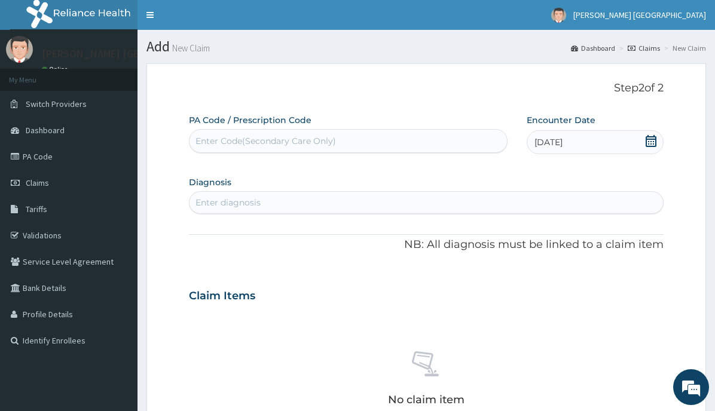
click at [313, 129] on div "PA Code / Prescription Code Enter Code(Secondary Care Only)" at bounding box center [348, 133] width 319 height 39
click at [249, 138] on div "Enter Code(Secondary Care Only)" at bounding box center [265, 141] width 140 height 12
click at [169, 121] on form "Step 2 of 2 PA Code / Prescription Code Enter Code(Secondary Care Only) Encount…" at bounding box center [425, 376] width 559 height 626
click at [250, 200] on div "Enter diagnosis" at bounding box center [227, 203] width 65 height 12
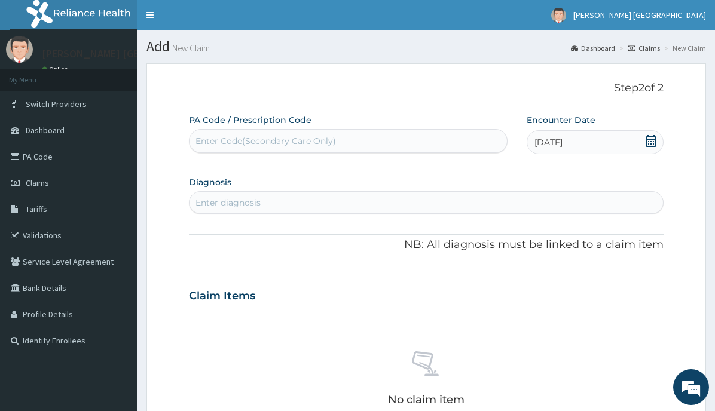
click at [250, 200] on div "Enter diagnosis" at bounding box center [227, 203] width 65 height 12
click at [242, 203] on div "Enter diagnosis" at bounding box center [227, 203] width 65 height 12
click at [250, 126] on label "PA Code / Prescription Code" at bounding box center [250, 120] width 123 height 12
click at [251, 130] on div "Enter Code(Secondary Care Only)" at bounding box center [348, 141] width 319 height 24
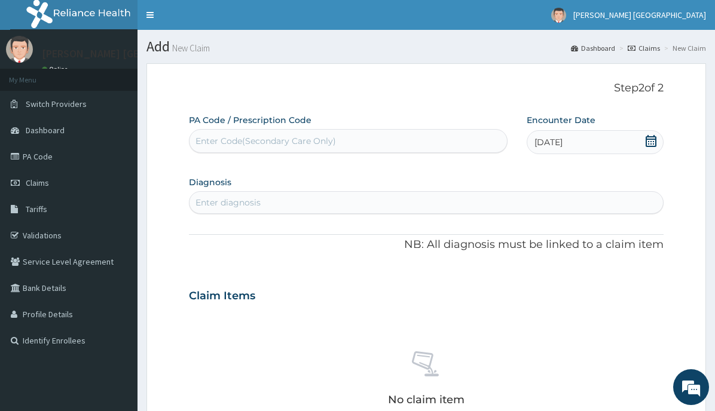
click at [253, 136] on div "Enter Code(Secondary Care Only)" at bounding box center [265, 141] width 140 height 12
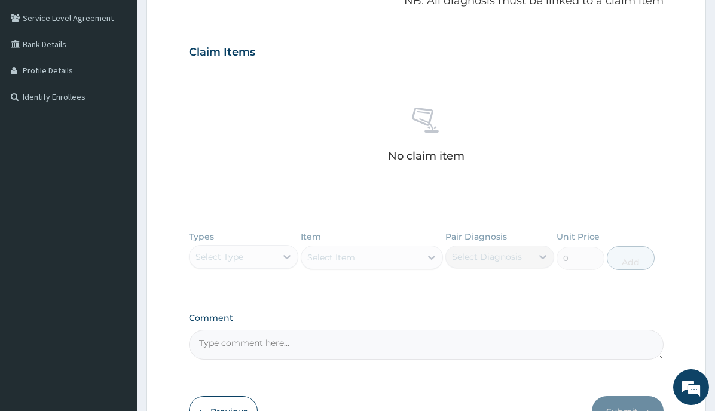
click at [267, 348] on textarea "Comment" at bounding box center [426, 345] width 475 height 30
click at [279, 313] on div "Types Select Type Item Select Item Pair Diagnosis Select Diagnosis Unit Price 0…" at bounding box center [426, 336] width 475 height 47
click at [289, 313] on div "Types Select Type Item Select Item Pair Diagnosis Select Diagnosis Unit Price 0…" at bounding box center [426, 336] width 475 height 47
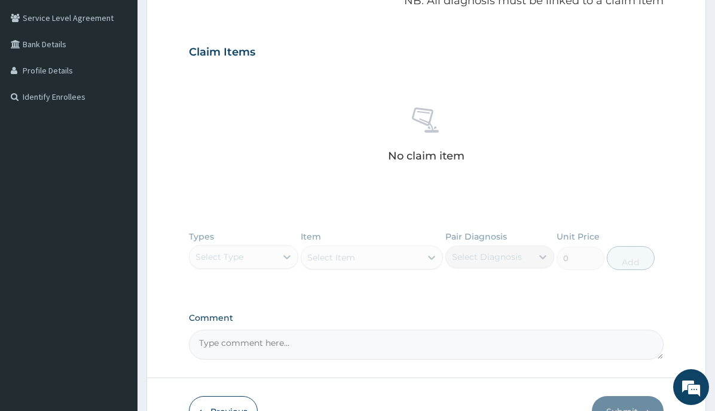
click at [369, 313] on div "Types Select Type Item Select Item Pair Diagnosis Select Diagnosis Unit Price 0…" at bounding box center [426, 336] width 475 height 47
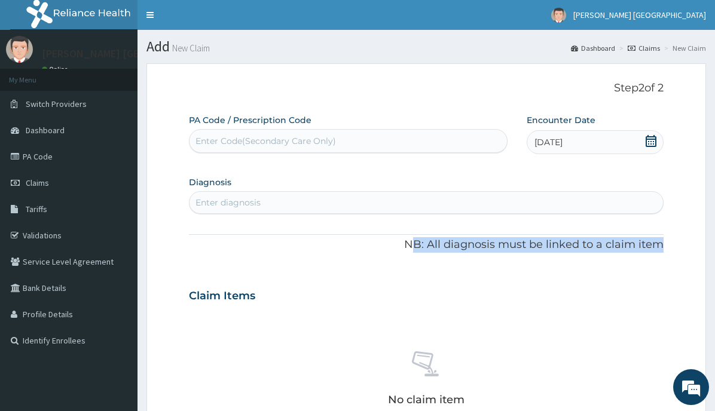
drag, startPoint x: 415, startPoint y: 247, endPoint x: 675, endPoint y: 264, distance: 260.5
click at [675, 264] on form "Step 2 of 2 PA Code / Prescription Code Enter Code(Secondary Care Only) Encount…" at bounding box center [425, 376] width 559 height 626
click at [543, 244] on p "NB: All diagnosis must be linked to a claim item" at bounding box center [426, 245] width 475 height 16
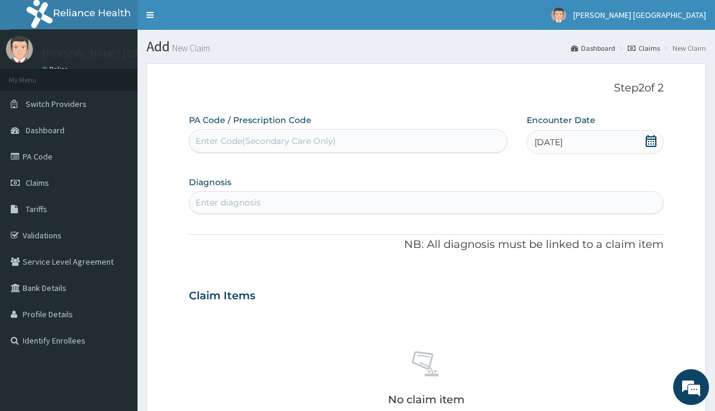
click at [261, 201] on div "Enter diagnosis" at bounding box center [425, 202] width 473 height 19
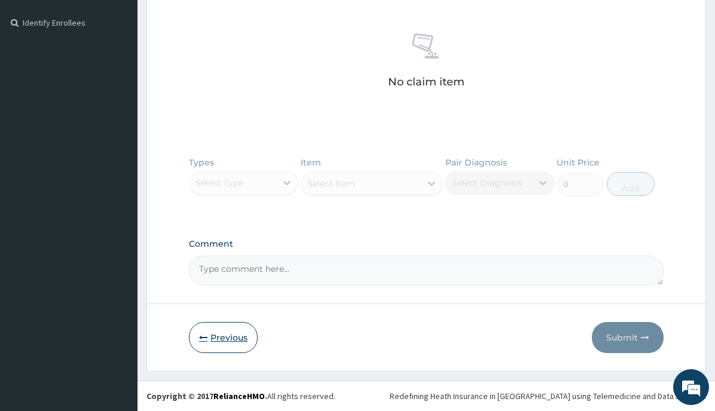
click at [234, 336] on button "Previous" at bounding box center [223, 337] width 69 height 31
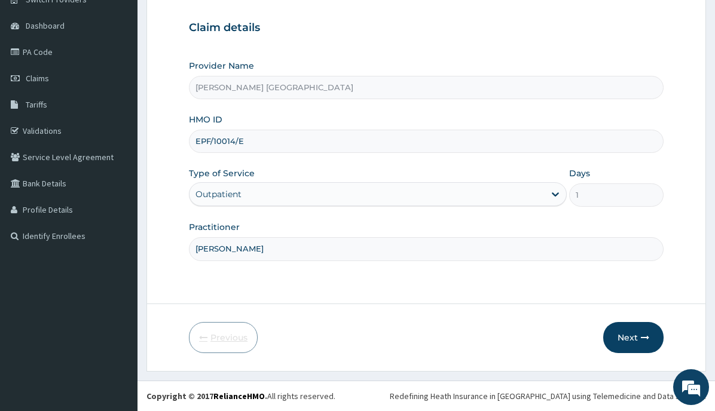
scroll to position [105, 0]
click at [626, 335] on button "Next" at bounding box center [633, 337] width 60 height 31
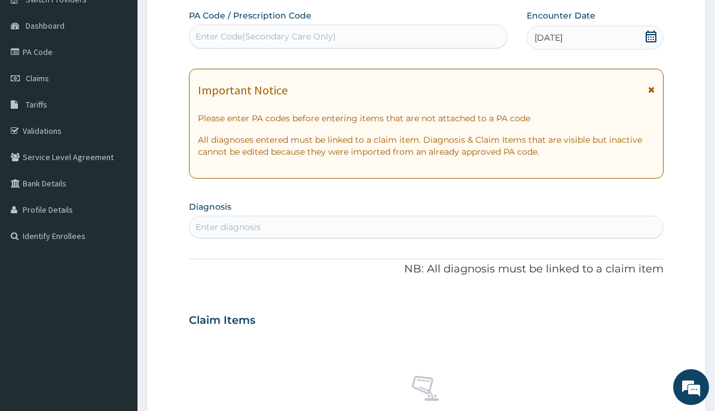
scroll to position [0, 0]
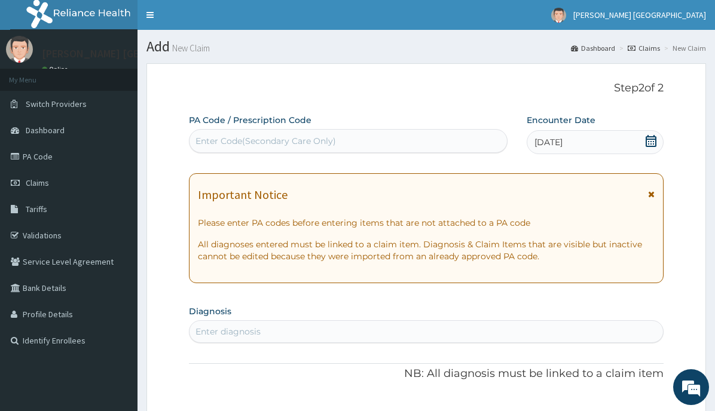
click at [197, 142] on div "Enter Code(Secondary Care Only)" at bounding box center [265, 141] width 140 height 12
click at [656, 142] on icon at bounding box center [651, 141] width 11 height 12
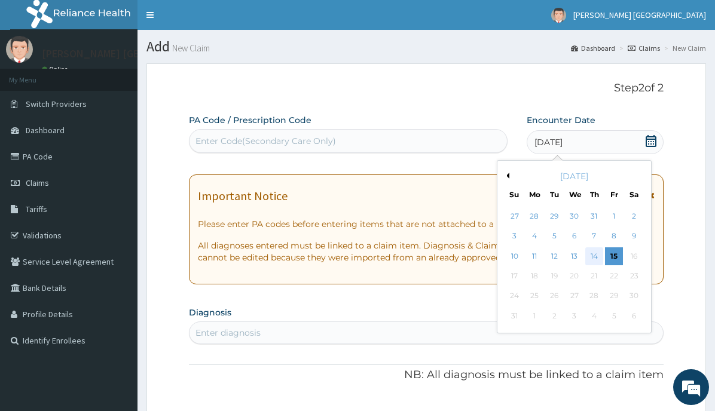
click at [595, 256] on div "14" at bounding box center [594, 256] width 18 height 18
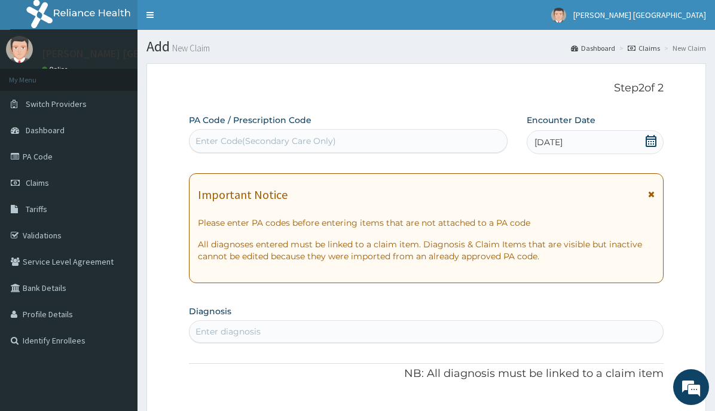
click at [311, 141] on div "Enter Code(Secondary Care Only)" at bounding box center [265, 141] width 140 height 12
click at [215, 249] on p "All diagnoses entered must be linked to a claim item. Diagnosis & Claim Items t…" at bounding box center [426, 250] width 457 height 24
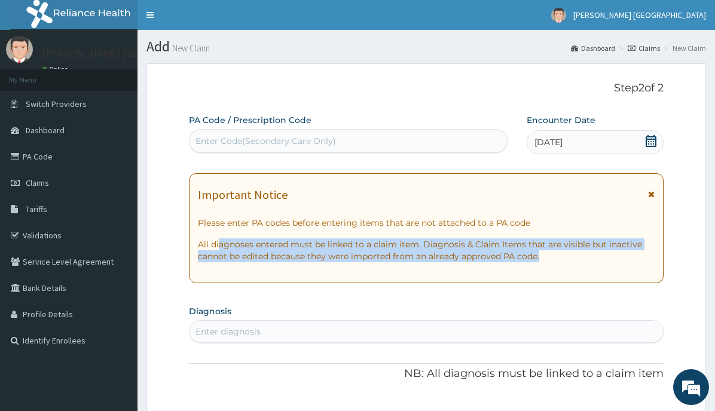
drag, startPoint x: 222, startPoint y: 246, endPoint x: 570, endPoint y: 268, distance: 348.0
click at [570, 268] on div "Important Notice Please enter PA codes before entering items that are not attac…" at bounding box center [426, 228] width 475 height 110
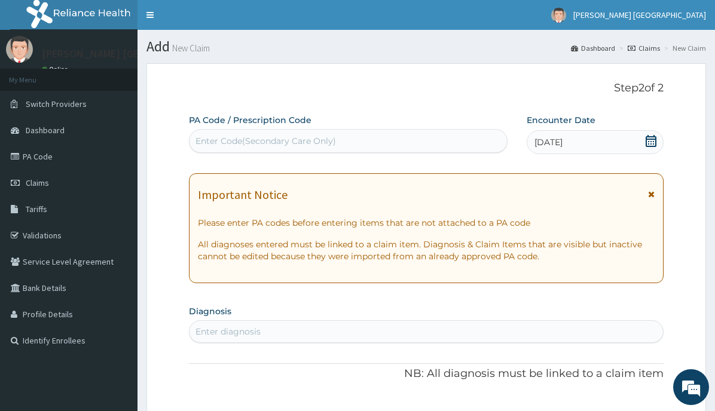
click at [231, 331] on div "Enter diagnosis" at bounding box center [227, 332] width 65 height 12
click at [232, 331] on div "Enter diagnosis" at bounding box center [227, 332] width 65 height 12
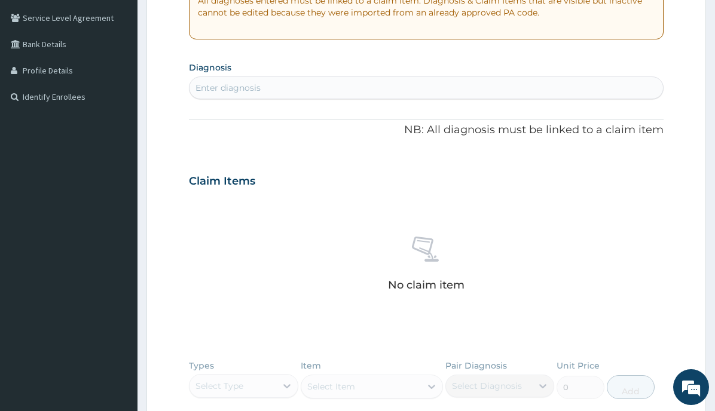
click at [259, 383] on div "Types Select Type Item Select Item Pair Diagnosis Select Diagnosis Unit Price 0…" at bounding box center [426, 388] width 475 height 69
click at [285, 384] on div "Types Select Type Item Select Item Pair Diagnosis Select Diagnosis Unit Price 0…" at bounding box center [426, 388] width 475 height 69
click at [342, 385] on div "Types Select Type Item Select Item Pair Diagnosis Select Diagnosis Unit Price 0…" at bounding box center [426, 388] width 475 height 69
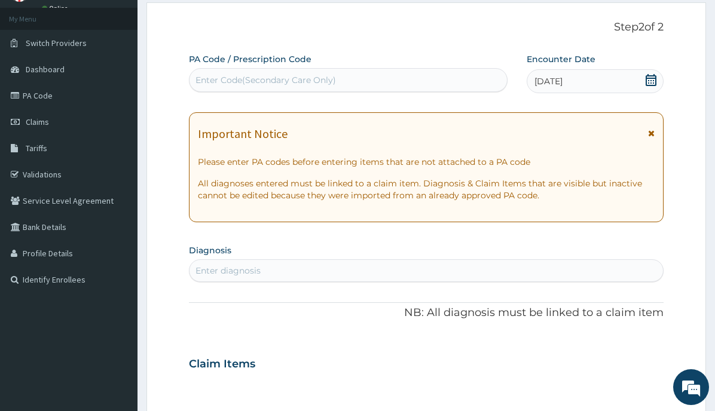
scroll to position [0, 0]
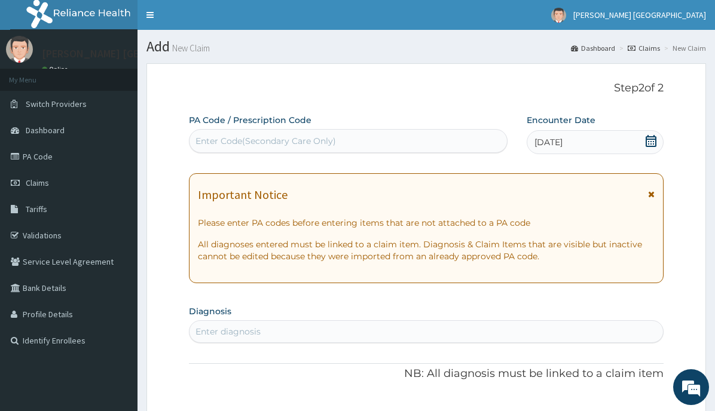
click at [221, 143] on div "Enter Code(Secondary Care Only)" at bounding box center [265, 141] width 140 height 12
click at [342, 139] on div "Enter Code(Secondary Care Only)" at bounding box center [347, 140] width 317 height 19
type input "L"
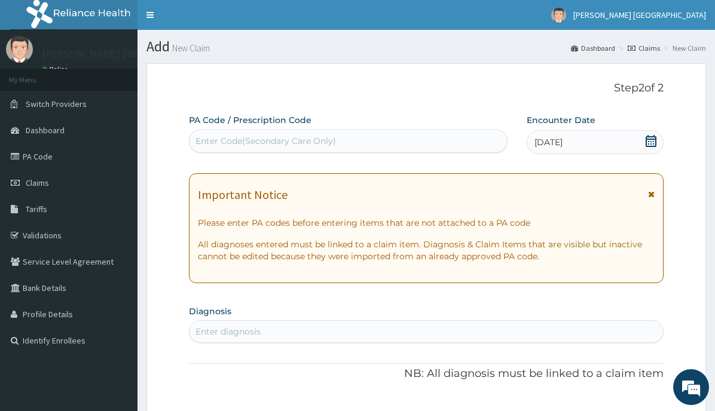
click at [237, 332] on div "Enter diagnosis" at bounding box center [227, 332] width 65 height 12
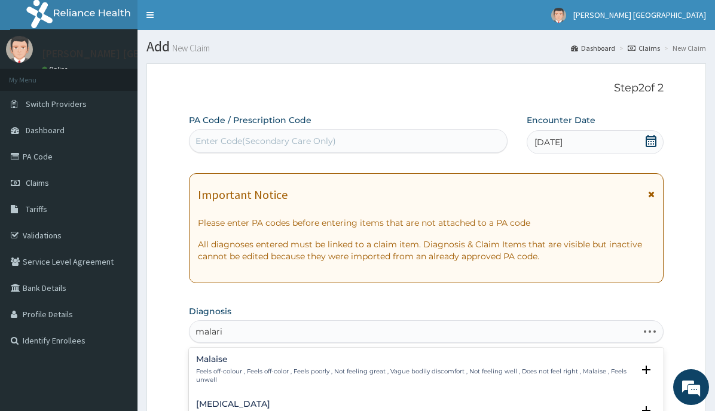
type input "malaria"
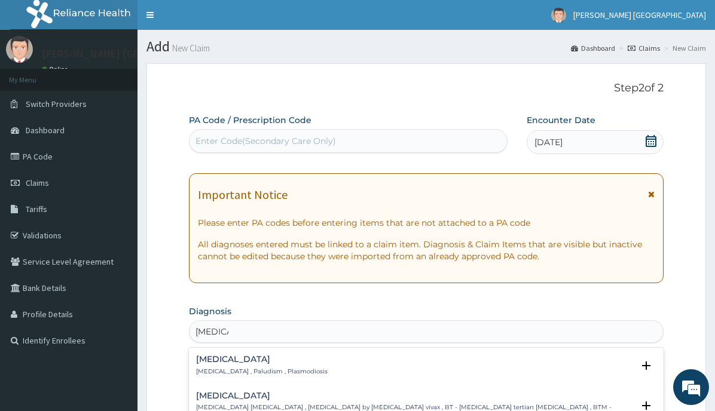
click at [219, 359] on h4 "Malaria" at bounding box center [261, 359] width 131 height 9
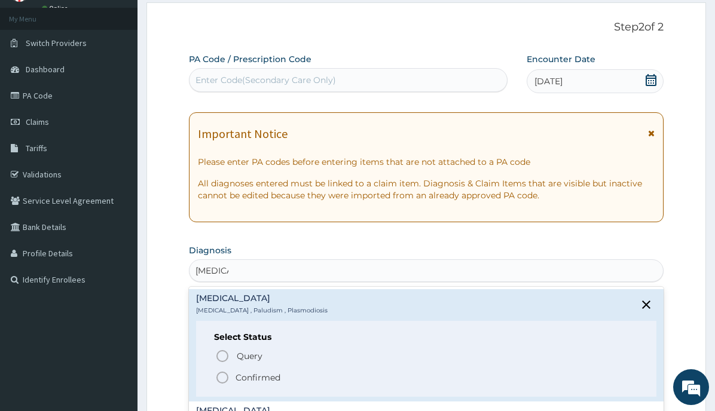
scroll to position [91, 0]
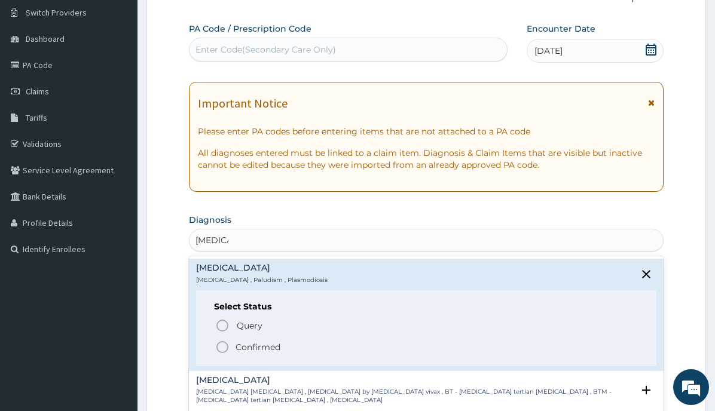
click at [247, 345] on p "Confirmed" at bounding box center [258, 347] width 45 height 12
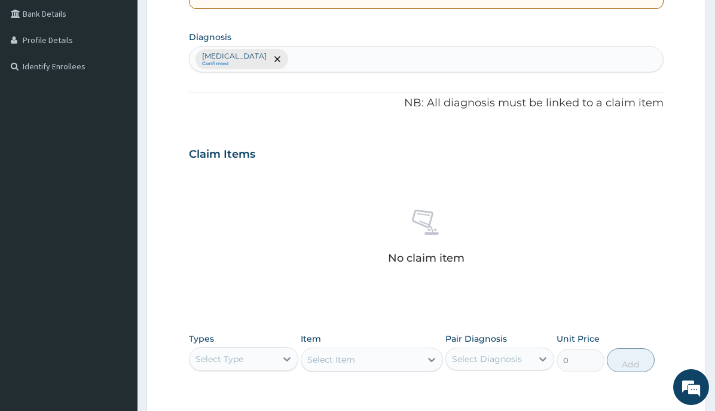
scroll to position [305, 0]
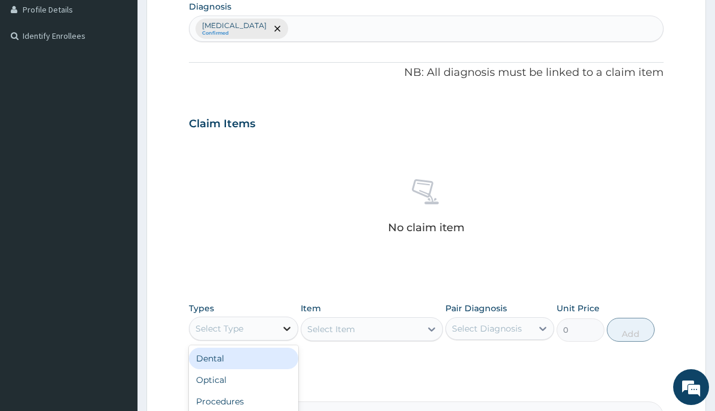
click at [284, 325] on icon at bounding box center [287, 329] width 12 height 12
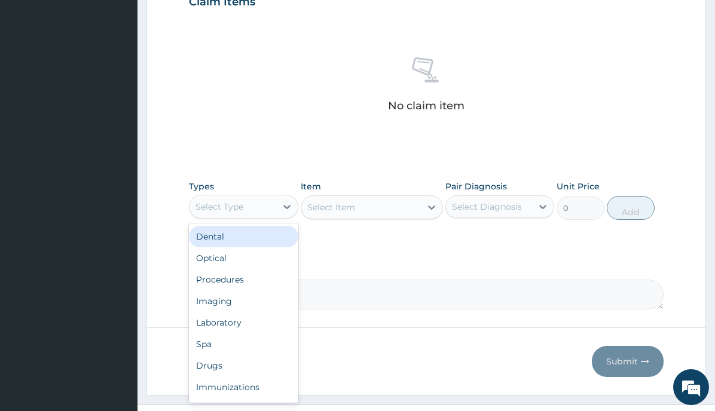
scroll to position [451, 0]
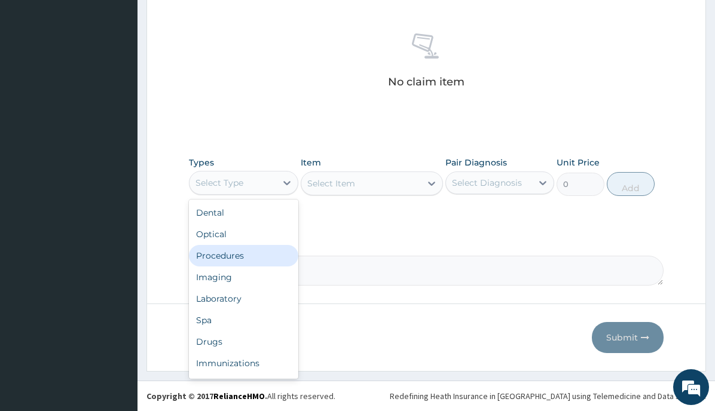
click at [231, 256] on div "Procedures" at bounding box center [243, 256] width 109 height 22
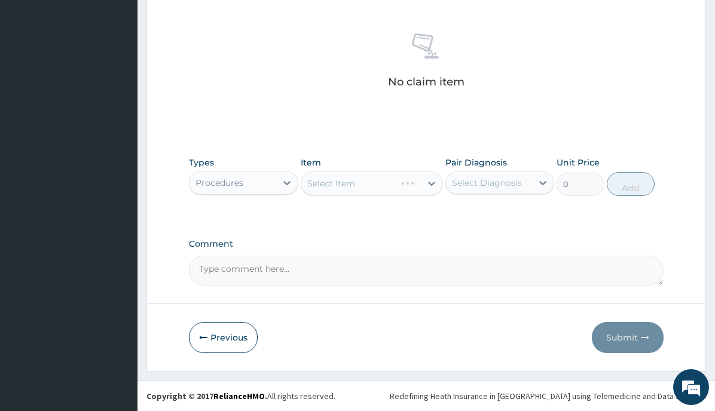
click at [436, 182] on div "Select Item" at bounding box center [372, 184] width 142 height 24
click at [426, 183] on icon at bounding box center [432, 184] width 12 height 12
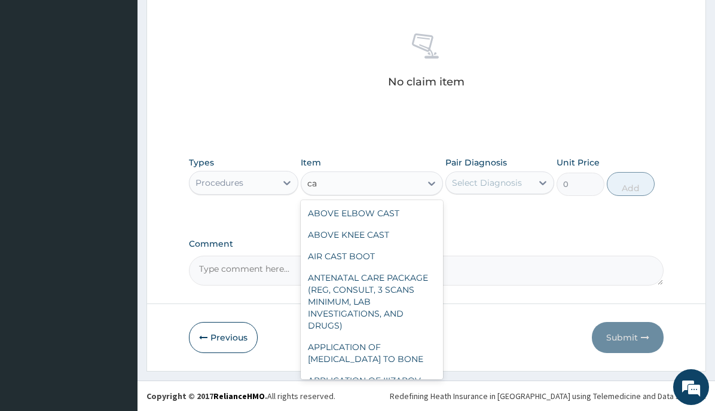
type input "c"
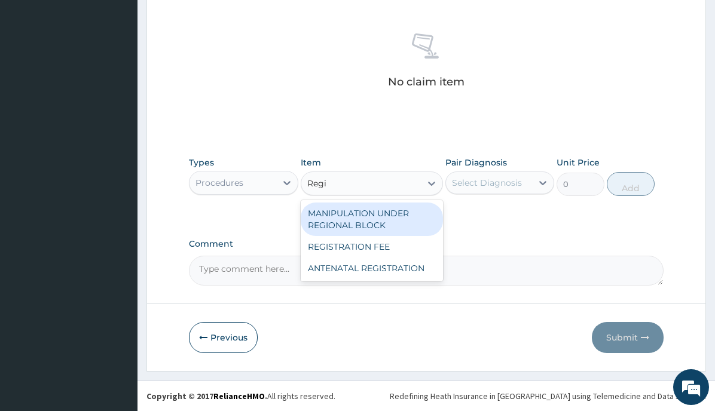
type input "Regis"
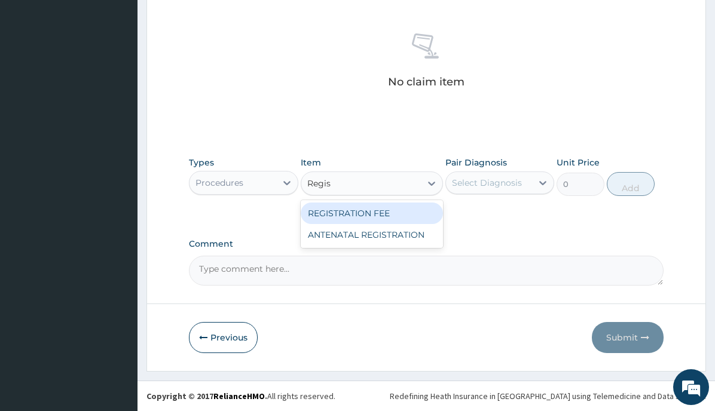
click at [332, 213] on div "REGISTRATION FEE" at bounding box center [372, 214] width 142 height 22
type input "2150"
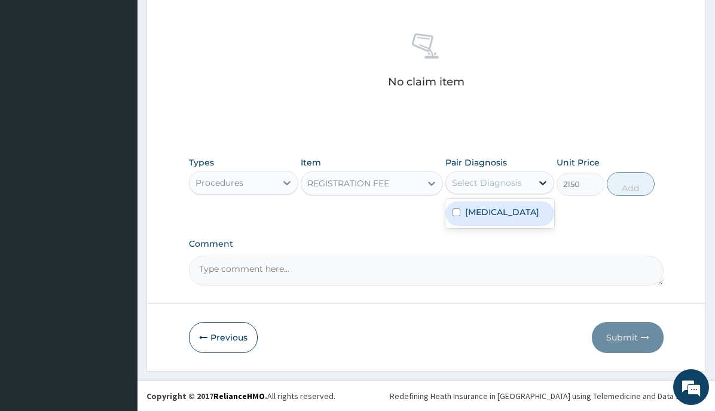
click at [545, 188] on icon at bounding box center [543, 183] width 12 height 12
click at [485, 211] on label "Malaria" at bounding box center [502, 212] width 74 height 12
checkbox input "true"
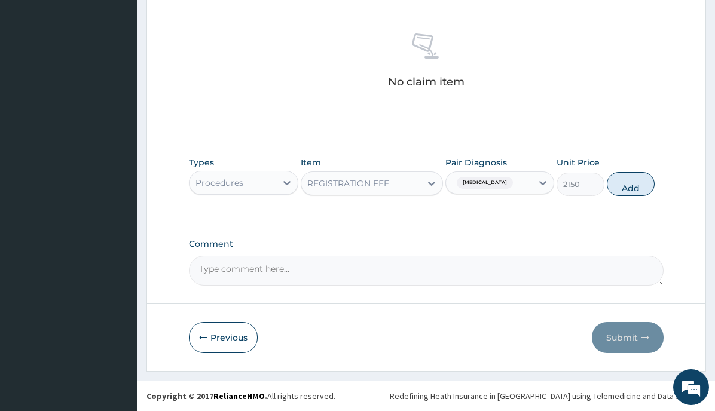
click at [628, 187] on button "Add" at bounding box center [631, 184] width 48 height 24
type input "0"
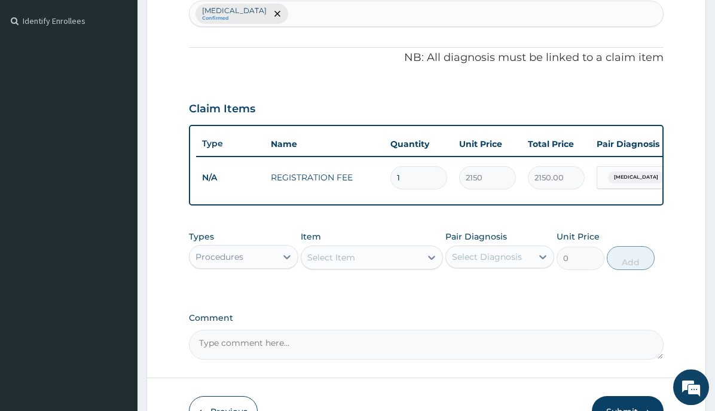
scroll to position [404, 0]
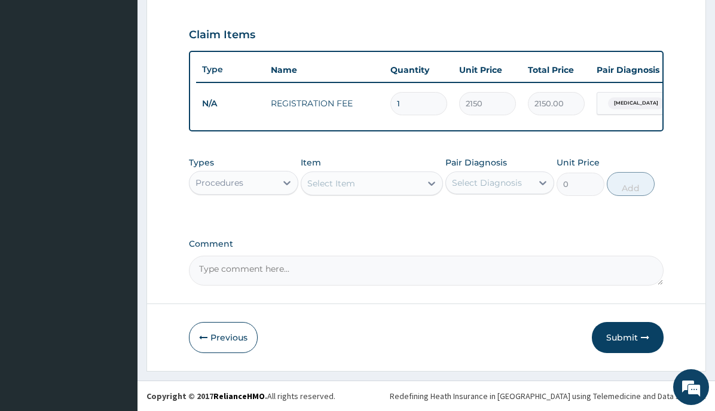
click at [274, 277] on textarea "Comment" at bounding box center [426, 271] width 475 height 30
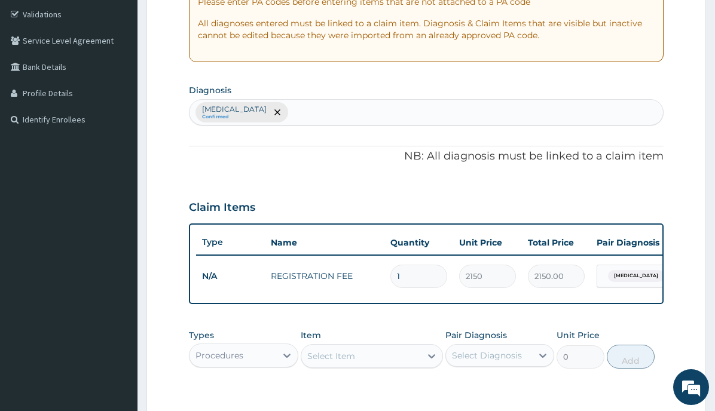
scroll to position [0, 0]
